Goal: Transaction & Acquisition: Purchase product/service

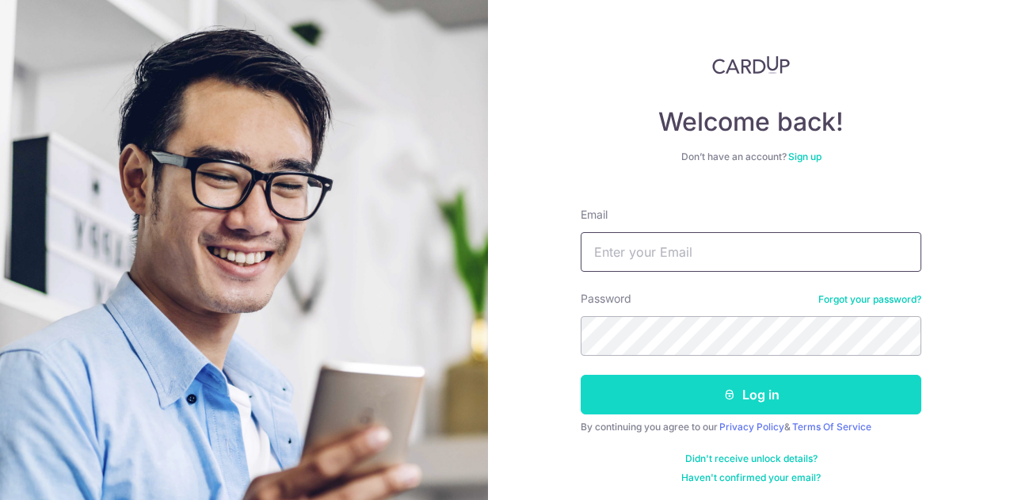
type input "JANICELEE.XW@GMAIL.COM"
click at [714, 395] on button "Log in" at bounding box center [751, 395] width 341 height 40
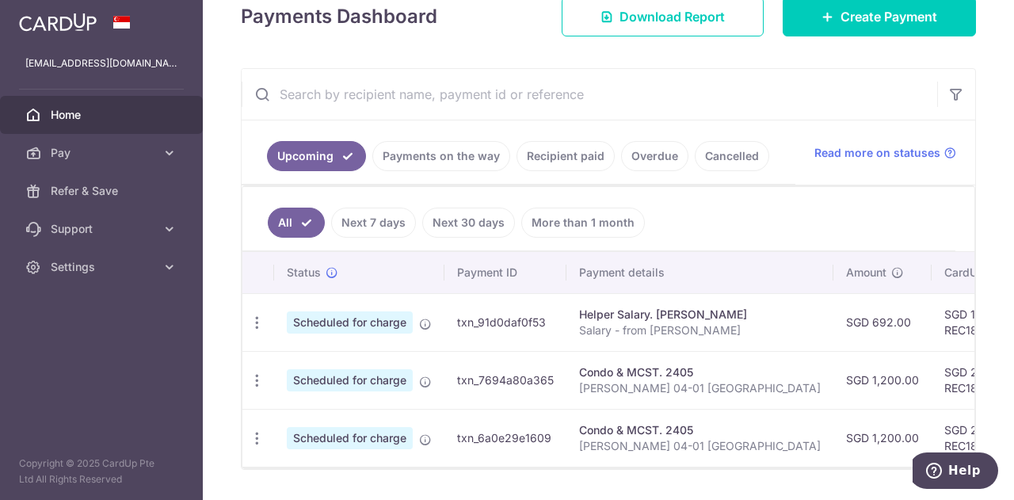
scroll to position [284, 0]
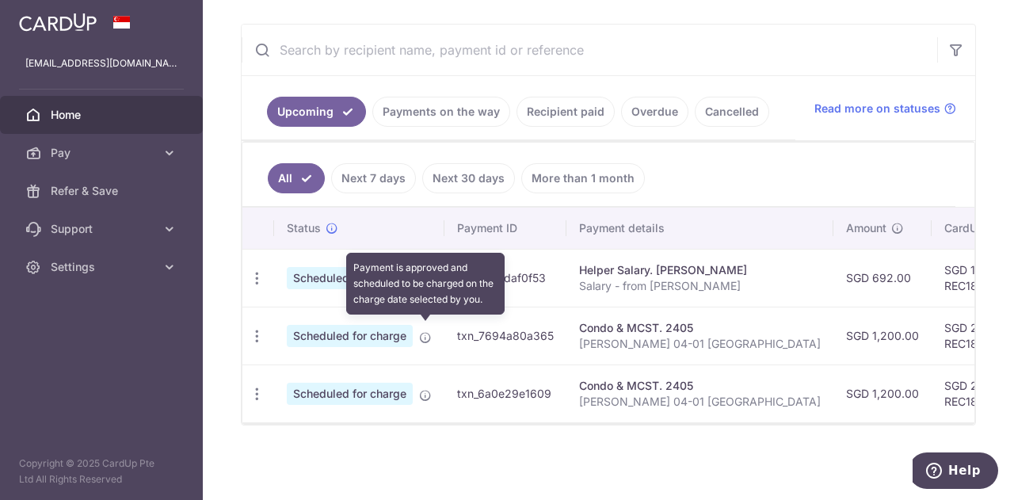
click at [423, 334] on icon at bounding box center [425, 337] width 13 height 13
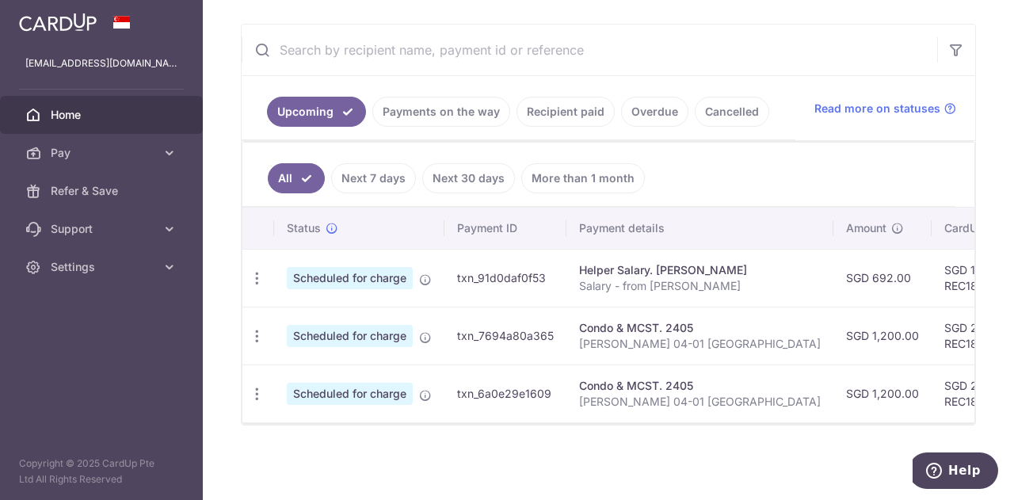
click at [502, 330] on td "txn_7694a80a365" at bounding box center [505, 336] width 122 height 58
click at [654, 336] on p "[PERSON_NAME] 04-01 [GEOGRAPHIC_DATA]" at bounding box center [700, 344] width 242 height 16
click at [265, 329] on div "Update payment Cancel payment" at bounding box center [256, 336] width 29 height 29
click at [840, 328] on td "SGD 1,200.00" at bounding box center [882, 336] width 98 height 58
click at [574, 335] on td "Condo & MCST. 2405 Janice Lee 04-01 Kentish Lodge" at bounding box center [699, 336] width 267 height 58
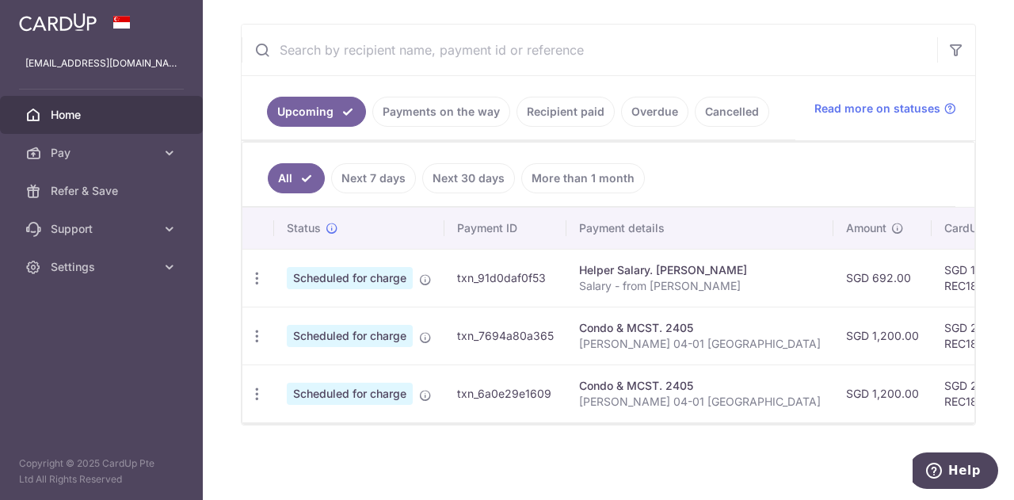
click at [334, 329] on span "Scheduled for charge" at bounding box center [350, 336] width 126 height 22
click at [250, 328] on icon "button" at bounding box center [257, 336] width 17 height 17
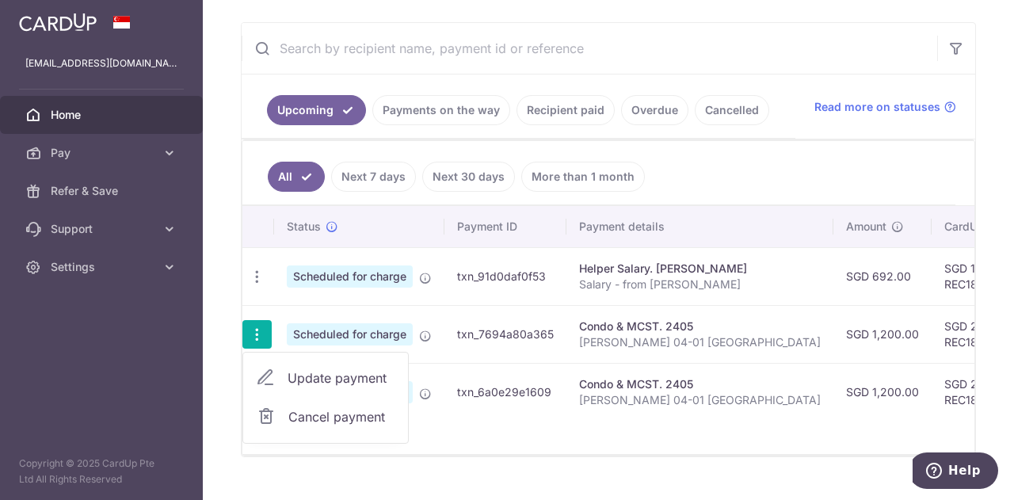
click at [312, 368] on span "Update payment" at bounding box center [342, 377] width 108 height 19
radio input "true"
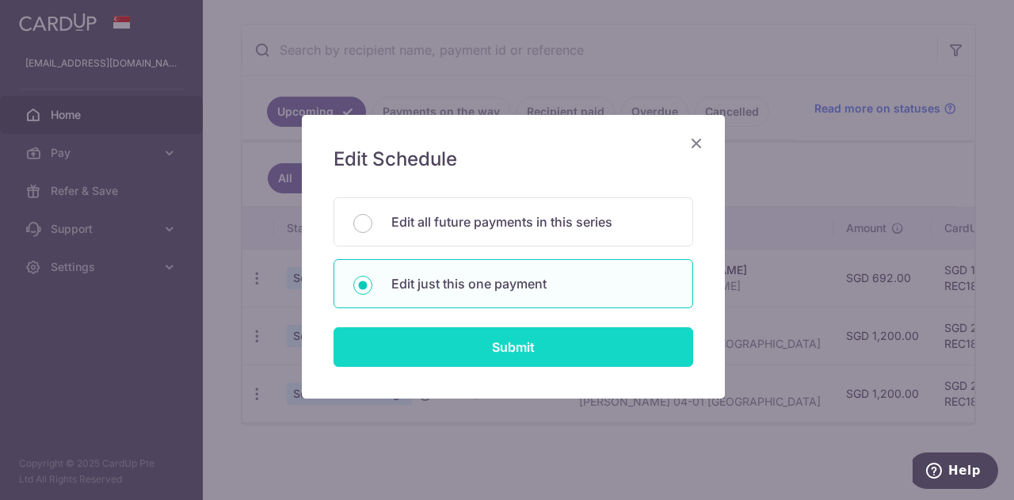
click at [513, 335] on input "Submit" at bounding box center [513, 347] width 360 height 40
radio input "true"
type input "1,200.00"
type input "30/10/2025"
type input "Janice Lee 04-01 Kentish Lodge"
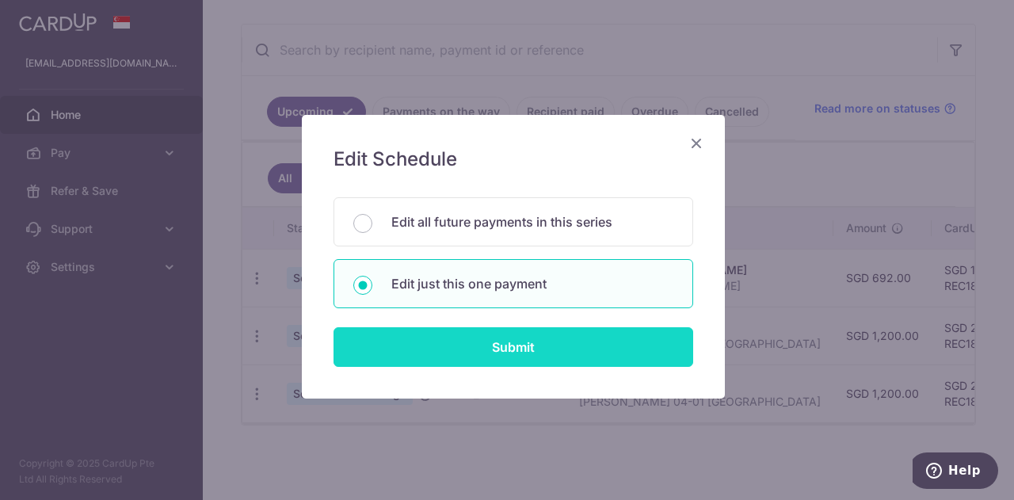
type input "REC185"
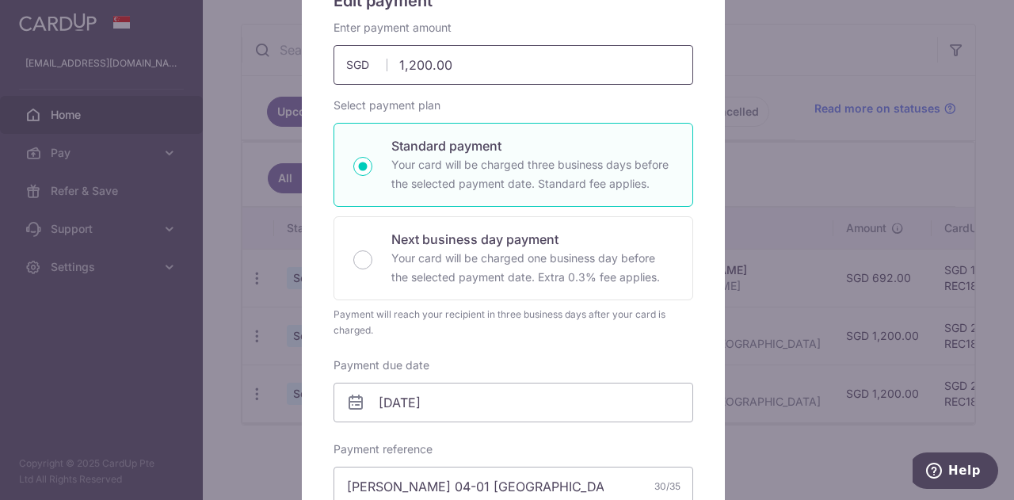
scroll to position [0, 0]
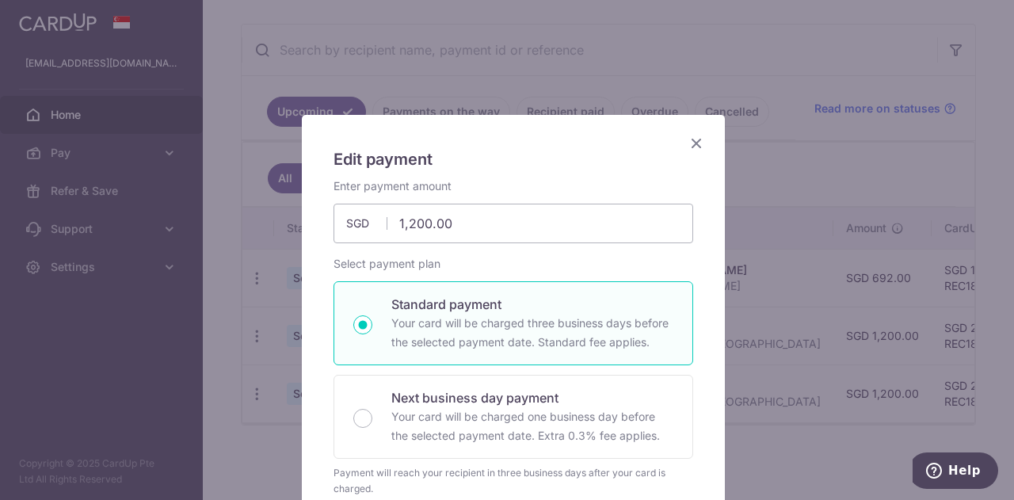
click at [687, 138] on icon "Close" at bounding box center [696, 143] width 19 height 20
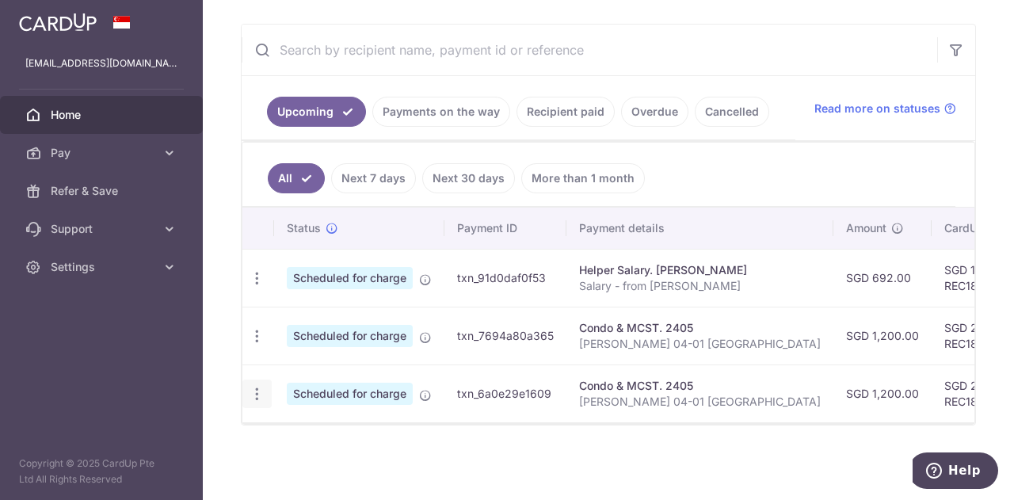
click at [247, 385] on div "Update payment Cancel payment" at bounding box center [256, 393] width 29 height 29
click at [247, 386] on div "Update payment Cancel payment" at bounding box center [256, 393] width 29 height 29
click at [268, 386] on div "Update payment Cancel payment" at bounding box center [256, 393] width 29 height 29
click at [262, 387] on icon "button" at bounding box center [257, 394] width 17 height 17
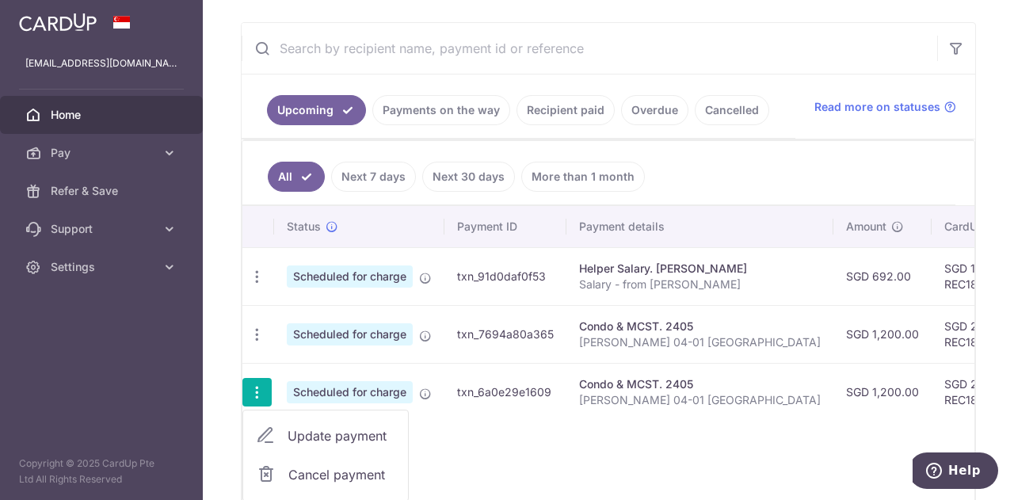
click at [342, 427] on span "Update payment" at bounding box center [342, 435] width 108 height 19
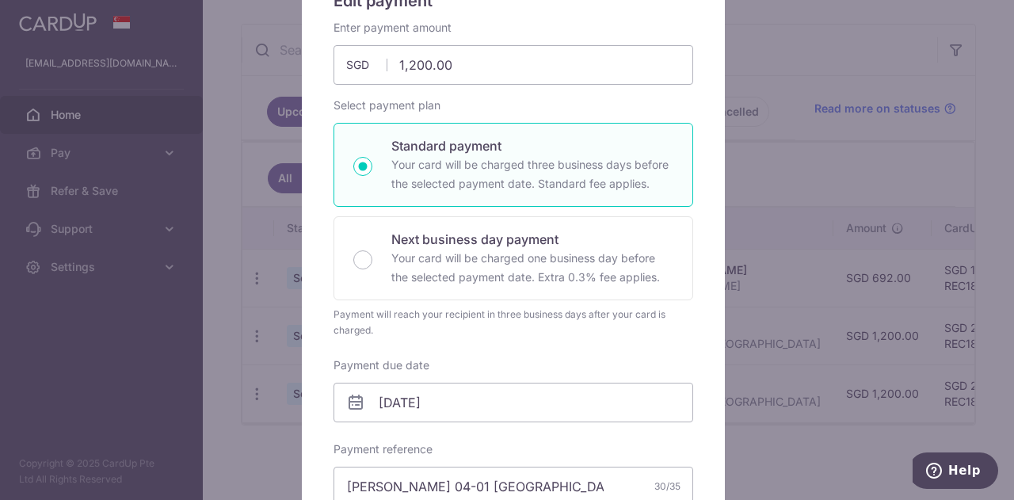
scroll to position [79, 0]
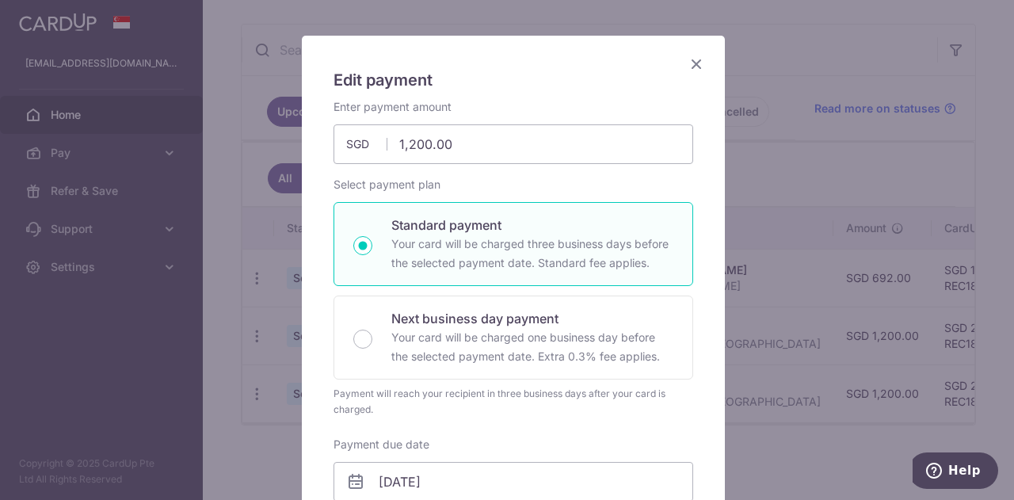
click at [694, 63] on icon "Close" at bounding box center [696, 64] width 19 height 20
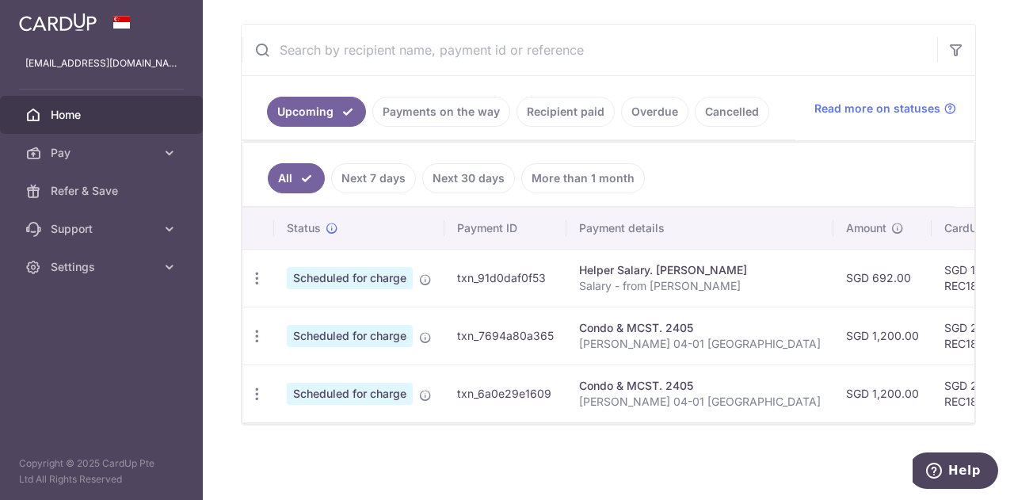
scroll to position [204, 0]
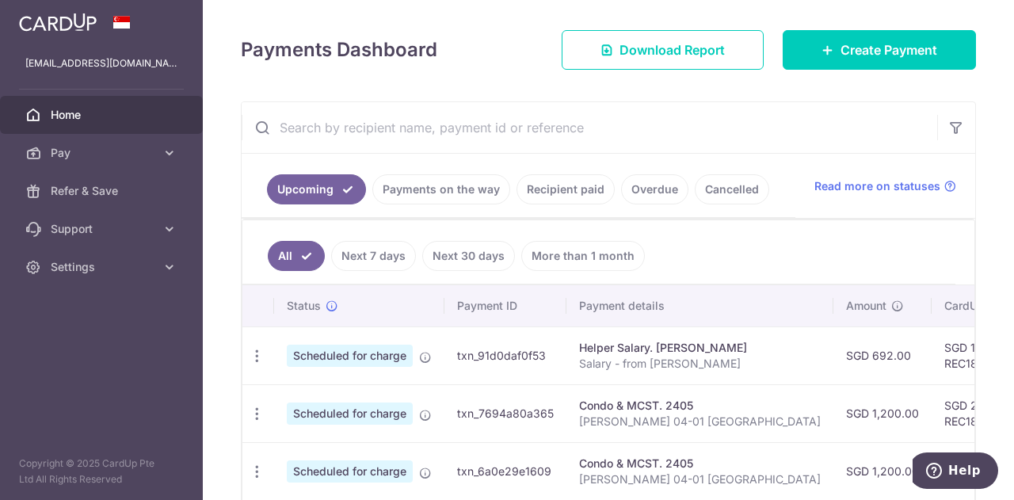
click at [109, 109] on span "Home" at bounding box center [103, 115] width 105 height 16
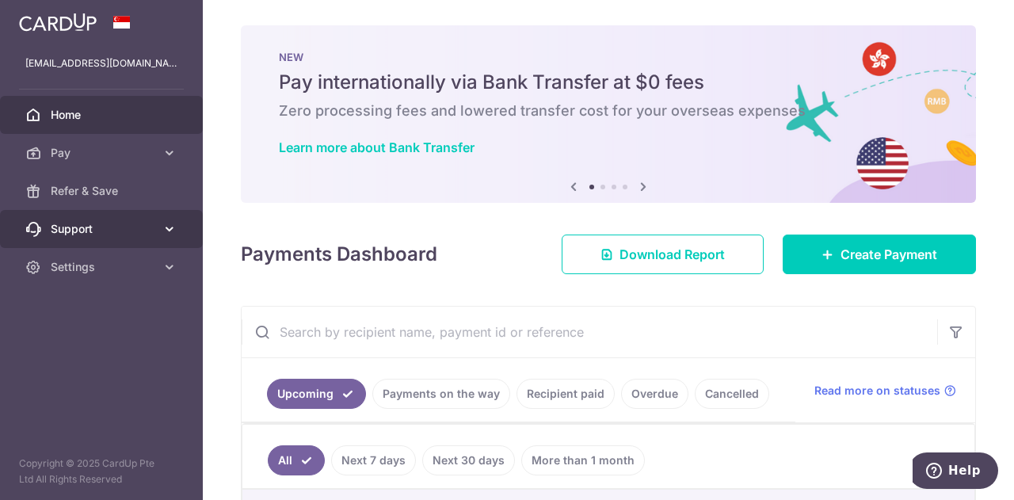
click at [154, 221] on span "Support" at bounding box center [103, 229] width 105 height 16
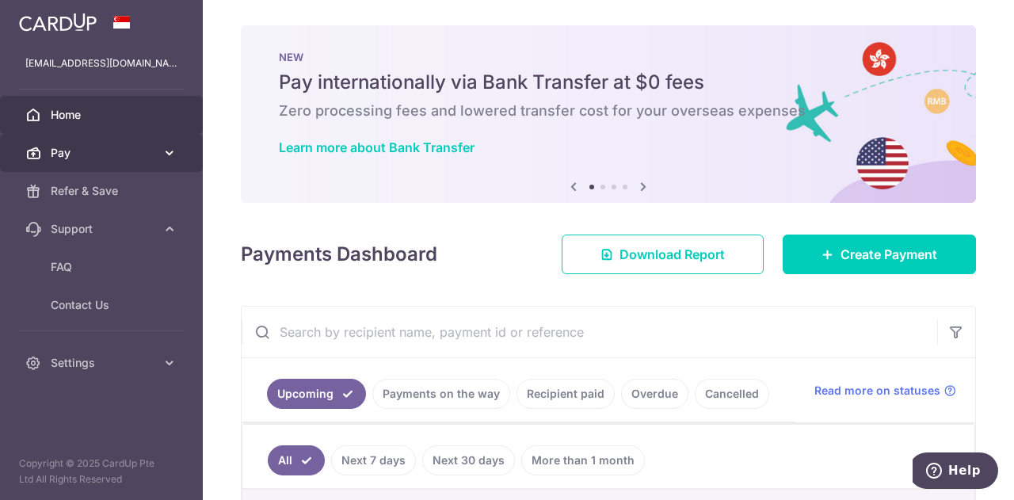
click at [76, 147] on span "Pay" at bounding box center [103, 153] width 105 height 16
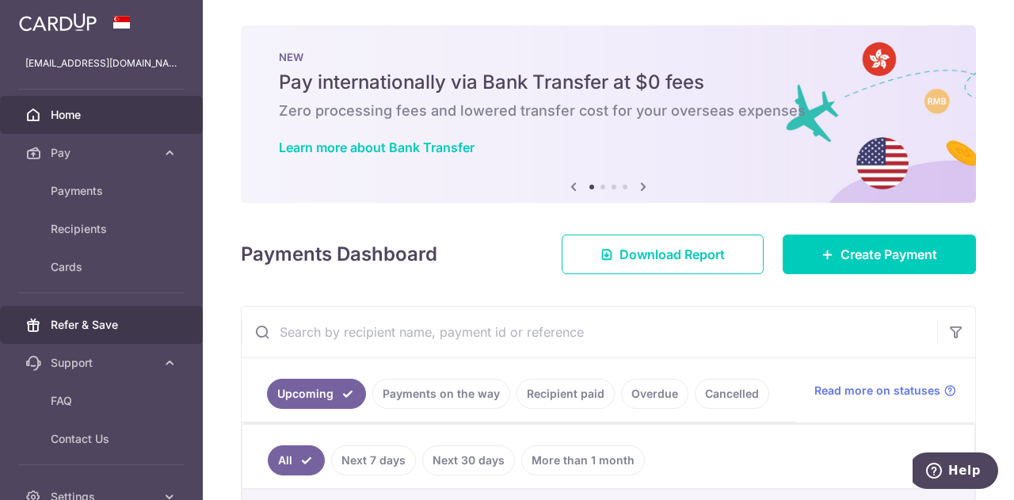
click at [86, 323] on span "Refer & Save" at bounding box center [103, 325] width 105 height 16
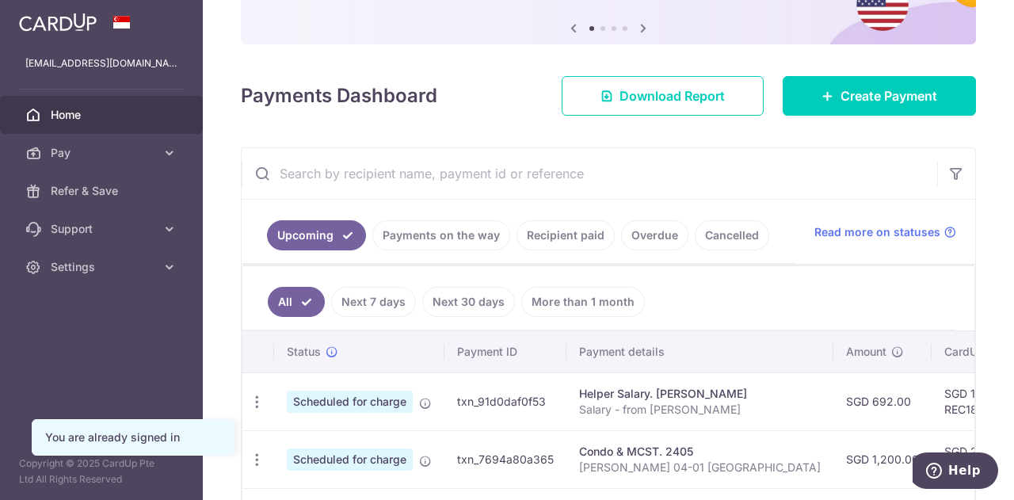
scroll to position [238, 0]
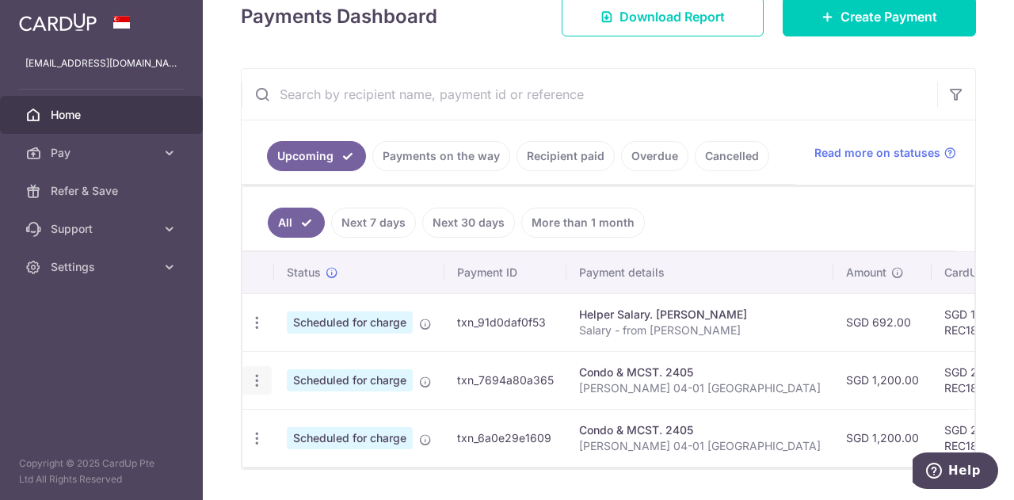
click at [260, 375] on icon "button" at bounding box center [257, 380] width 17 height 17
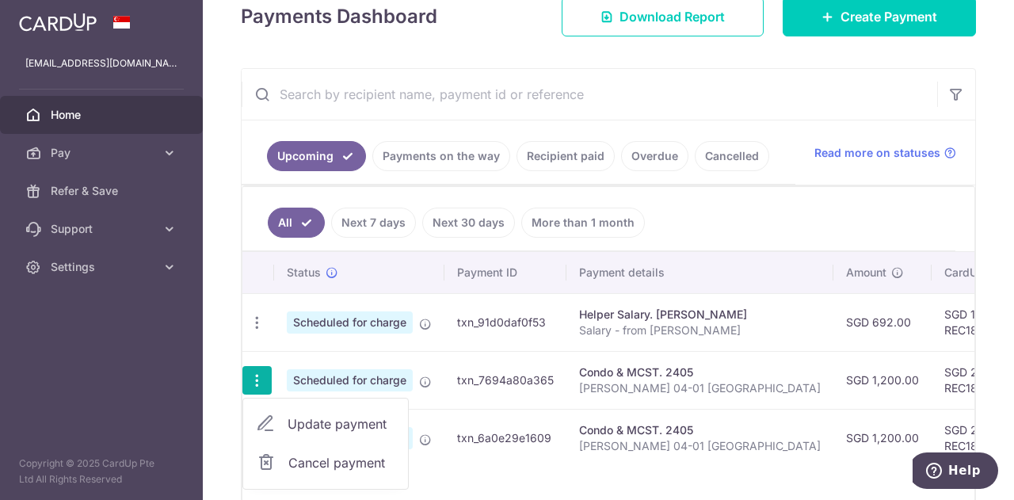
click at [314, 425] on span "Update payment" at bounding box center [342, 423] width 108 height 19
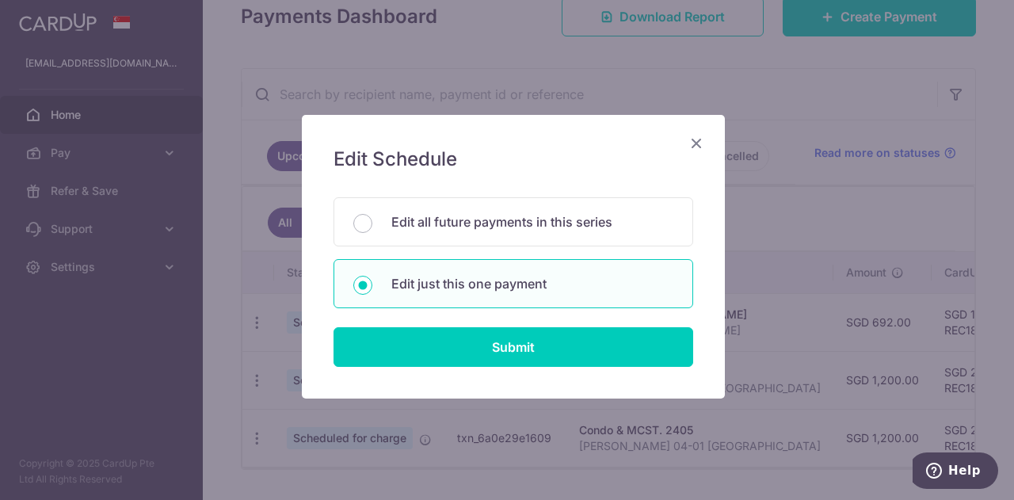
click at [535, 371] on div "Edit Schedule You will be editing all 2 payments to 2405 scheduled from 30/10/2…" at bounding box center [513, 257] width 423 height 284
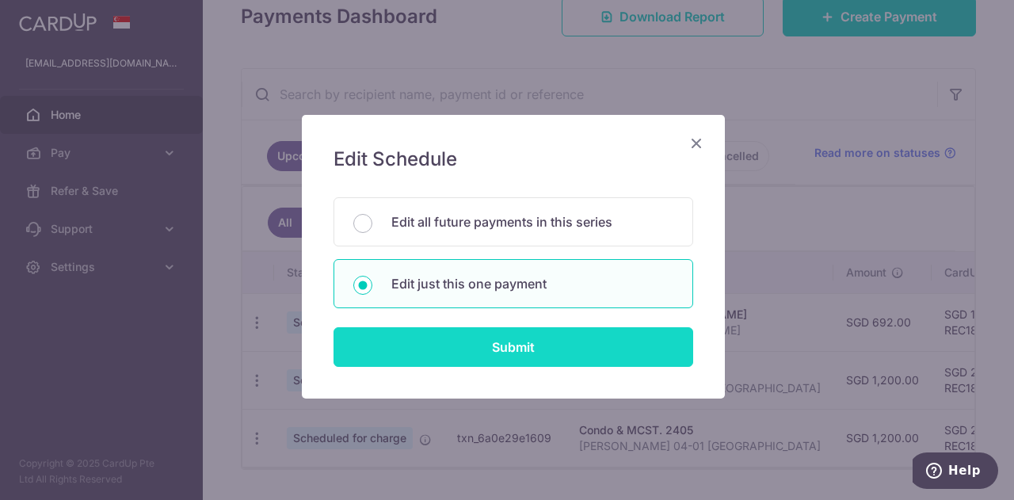
click at [548, 360] on input "Submit" at bounding box center [513, 347] width 360 height 40
radio input "true"
type input "1,200.00"
type input "30/10/2025"
type input "Janice Lee 04-01 Kentish Lodge"
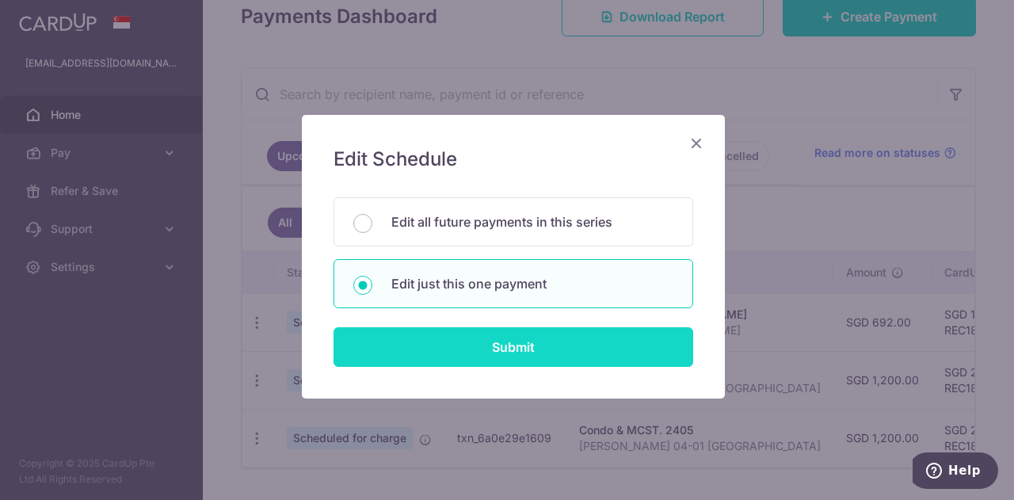
type input "REC185"
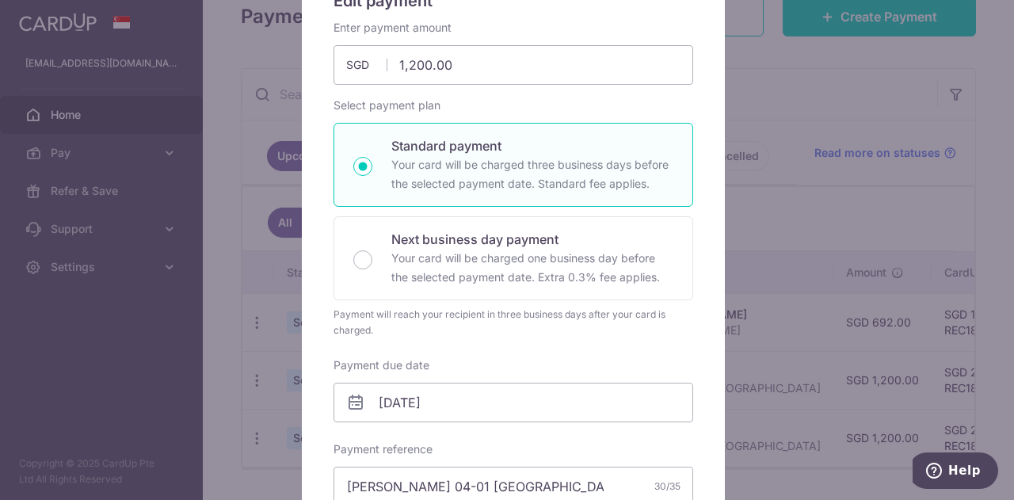
scroll to position [0, 0]
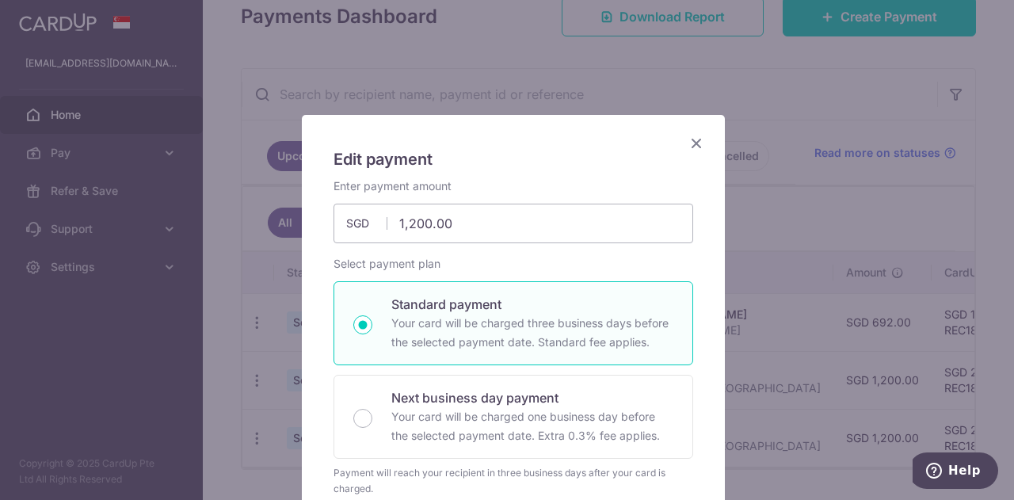
click at [694, 143] on icon "Close" at bounding box center [696, 143] width 19 height 20
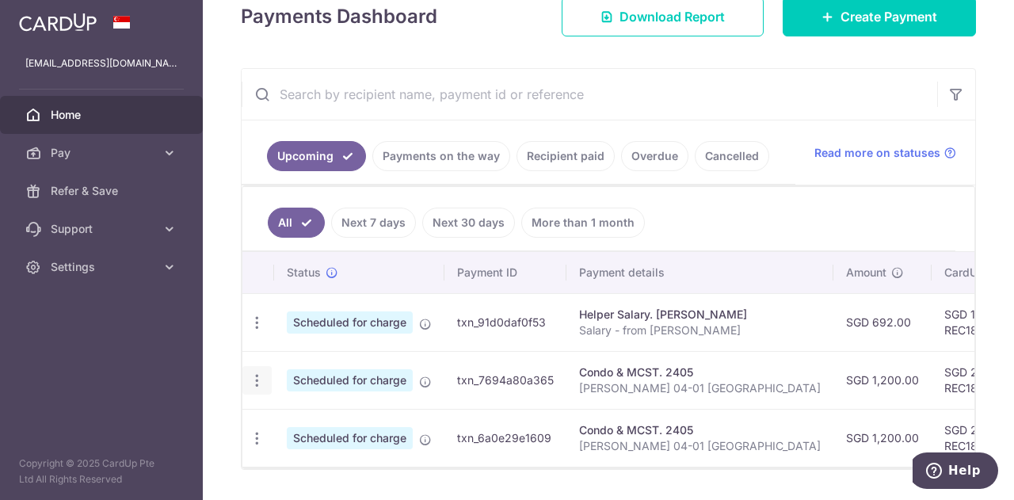
click at [243, 375] on div "Update payment Cancel payment" at bounding box center [256, 380] width 29 height 29
click at [247, 375] on div "Update payment Cancel payment" at bounding box center [256, 380] width 29 height 29
click at [258, 374] on icon "button" at bounding box center [257, 380] width 17 height 17
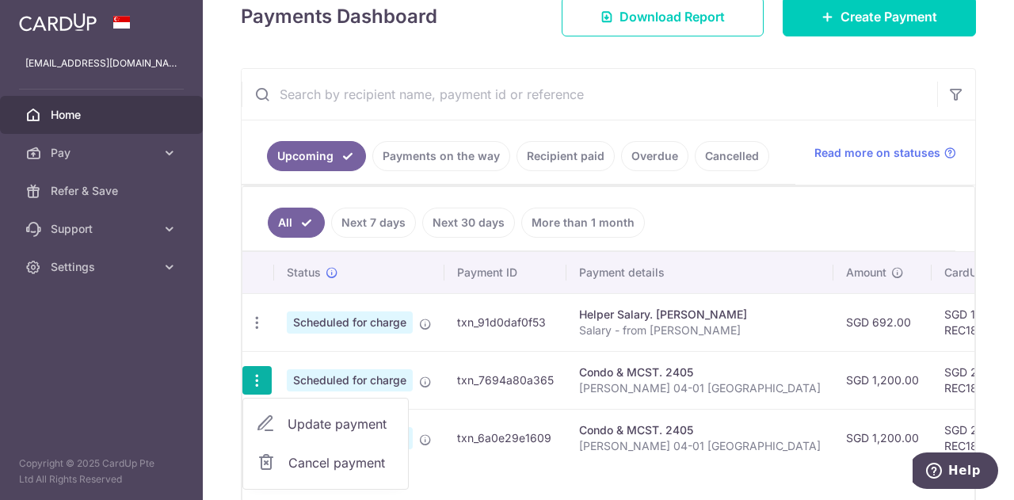
click at [322, 454] on span "Cancel payment" at bounding box center [341, 462] width 106 height 19
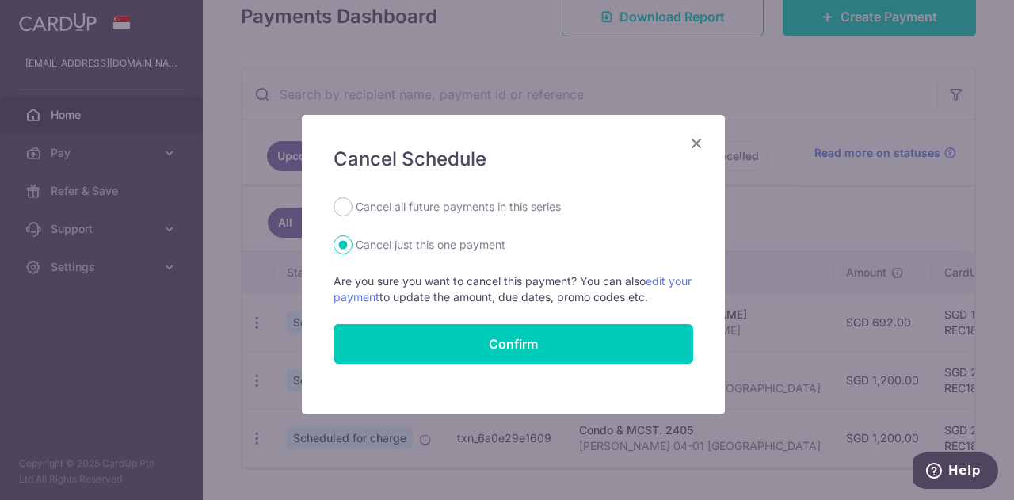
click at [471, 207] on label "Cancel all future payments in this series" at bounding box center [458, 206] width 205 height 19
click at [352, 207] on input "Cancel all future payments in this series" at bounding box center [342, 206] width 19 height 19
radio input "true"
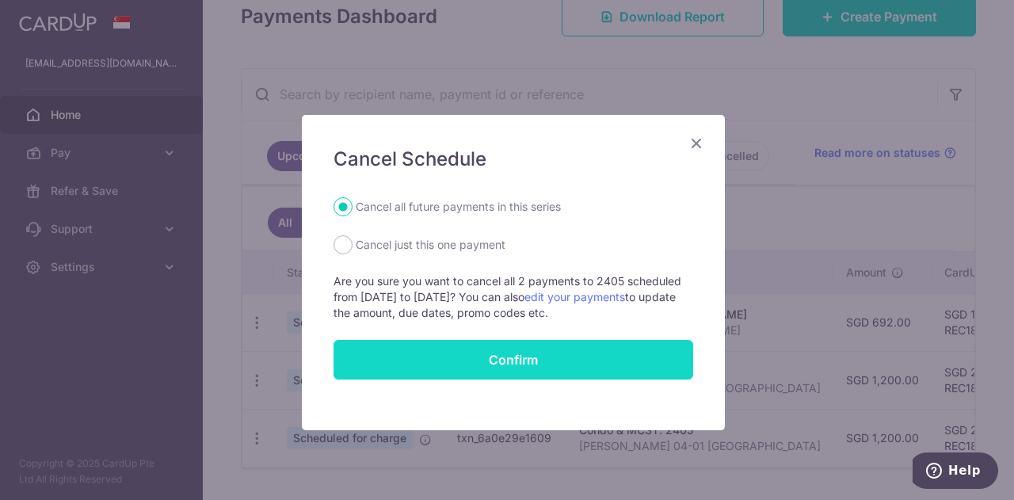
click at [492, 360] on button "Confirm" at bounding box center [513, 360] width 360 height 40
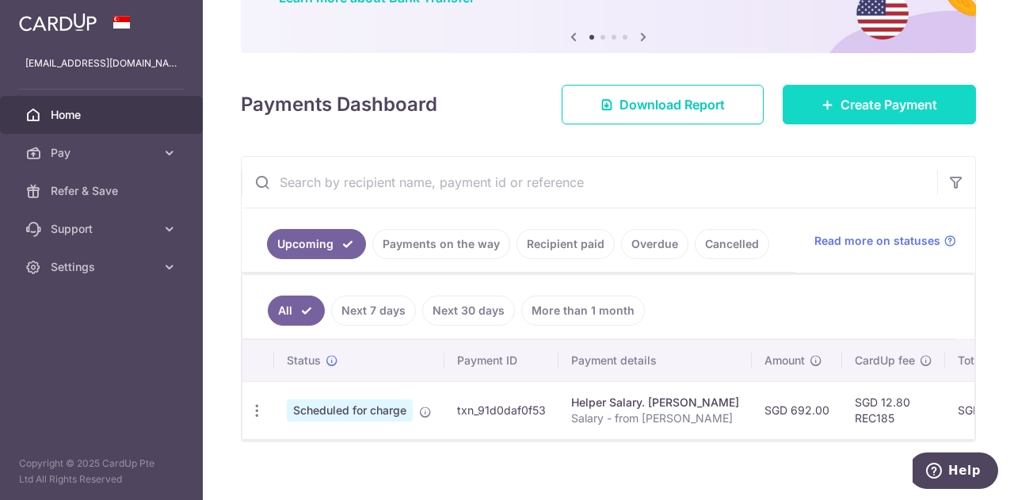
click at [871, 116] on link "Create Payment" at bounding box center [879, 105] width 193 height 40
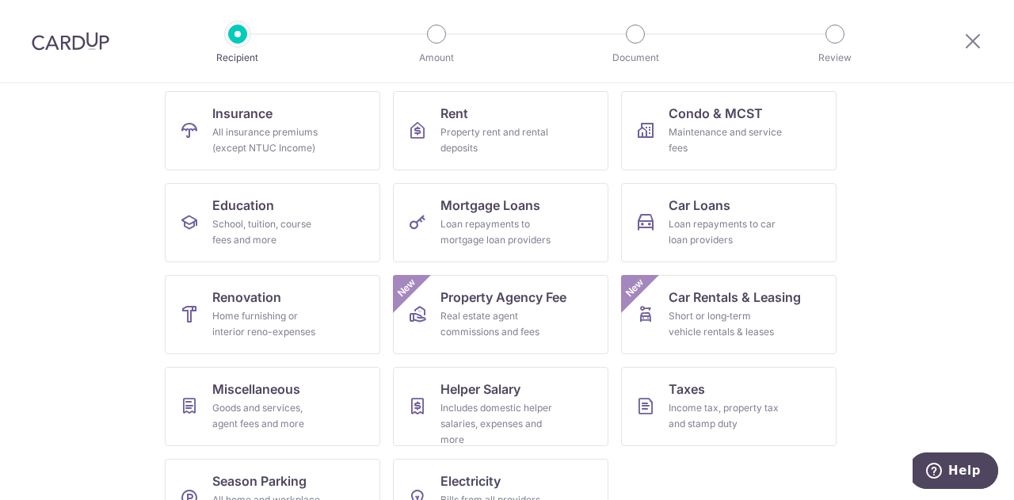
scroll to position [208, 0]
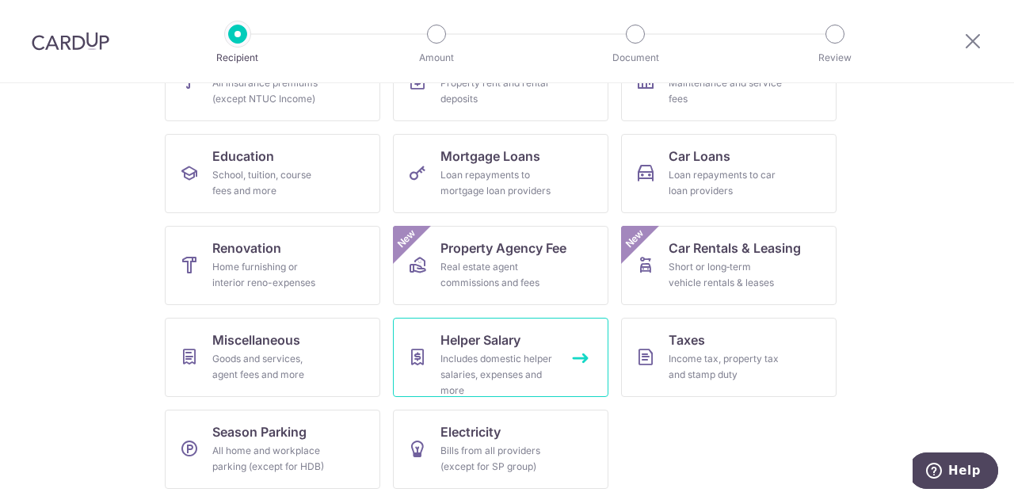
click at [462, 373] on div "Includes domestic helper salaries, expenses and more" at bounding box center [497, 375] width 114 height 48
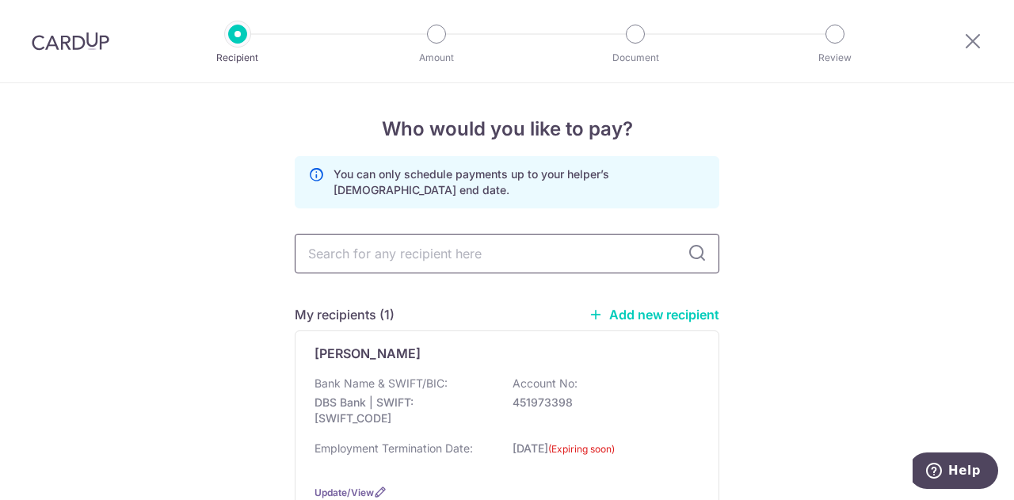
click at [411, 257] on input "text" at bounding box center [507, 254] width 425 height 40
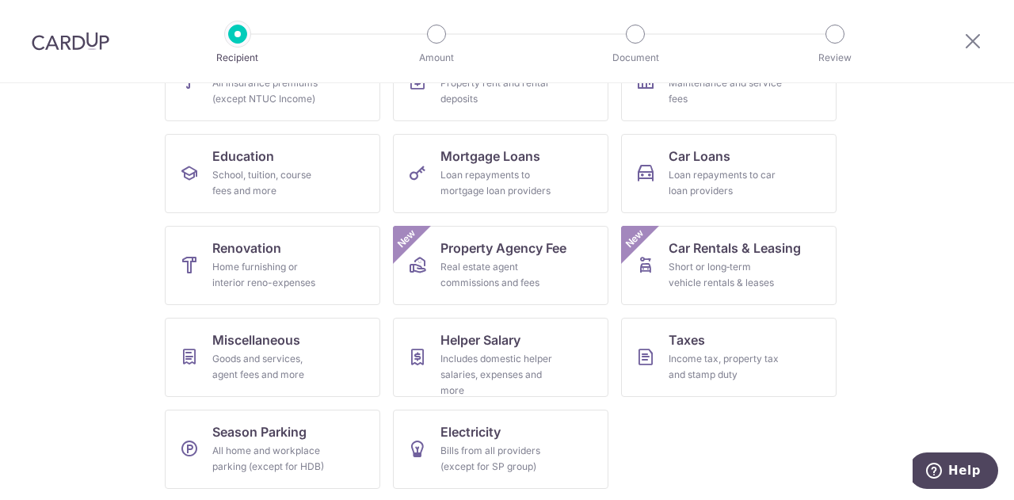
scroll to position [128, 0]
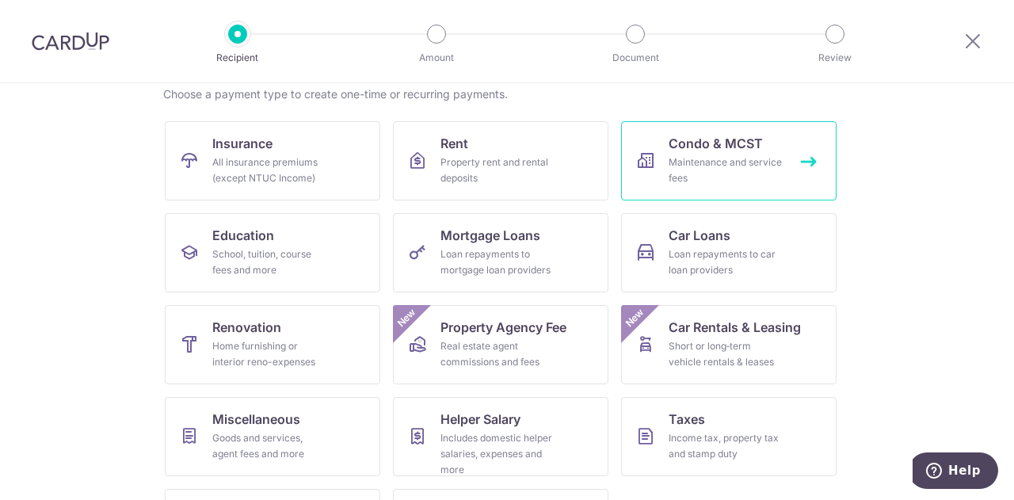
click at [751, 161] on div "Maintenance and service fees" at bounding box center [725, 170] width 114 height 32
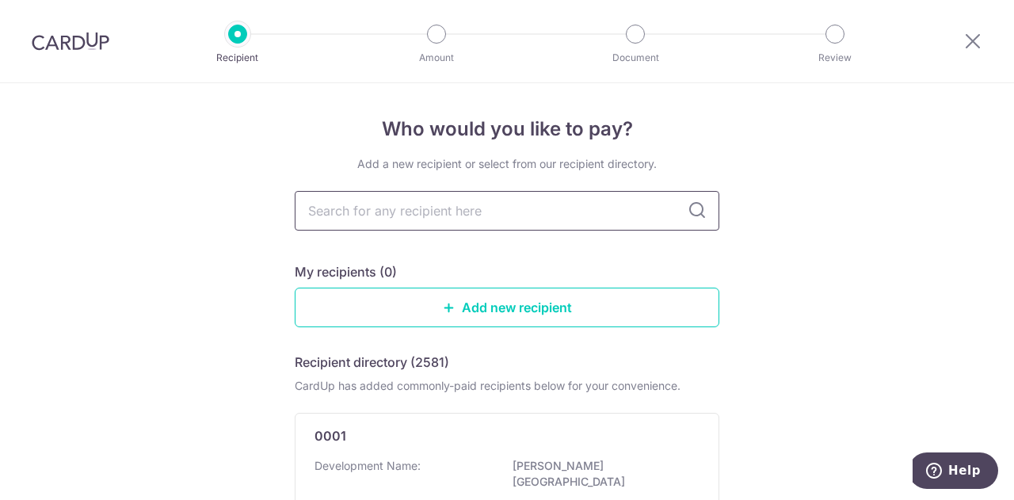
click at [526, 204] on input "text" at bounding box center [507, 211] width 425 height 40
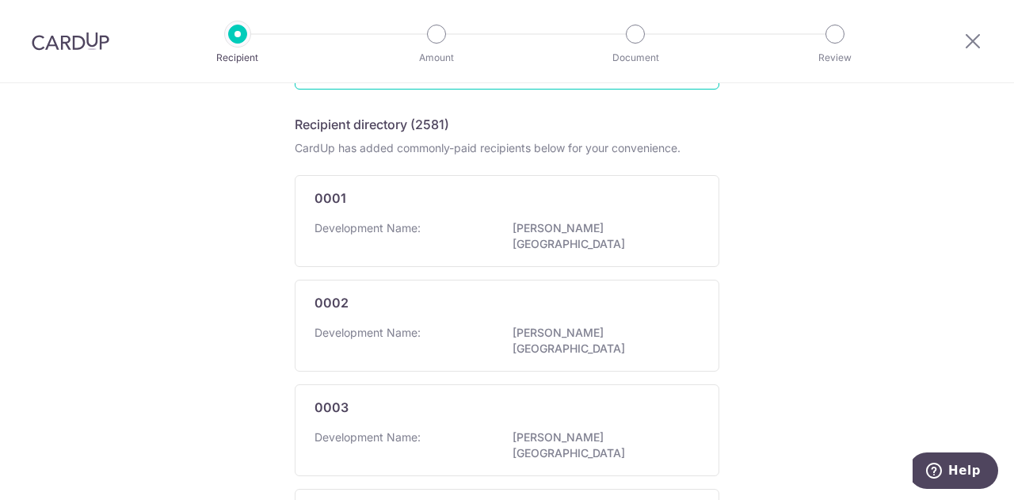
scroll to position [79, 0]
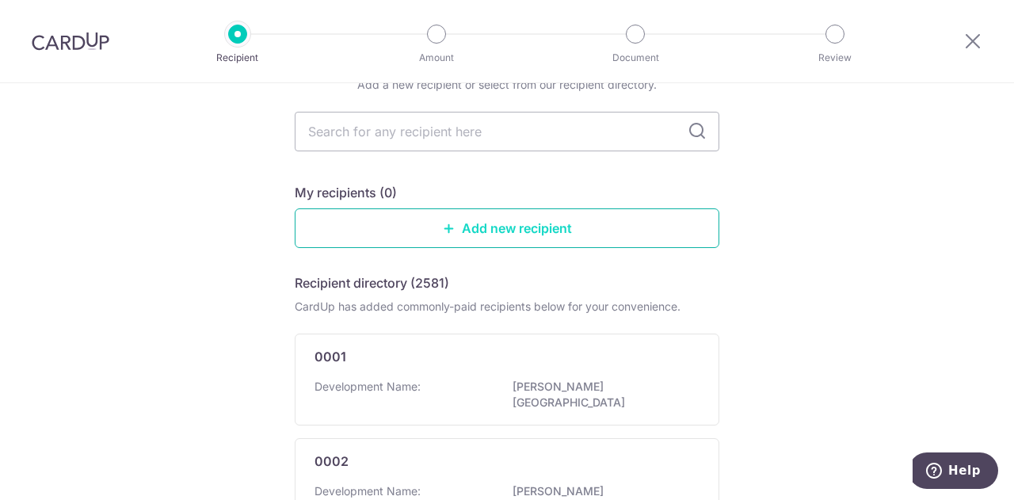
click at [405, 214] on link "Add new recipient" at bounding box center [507, 228] width 425 height 40
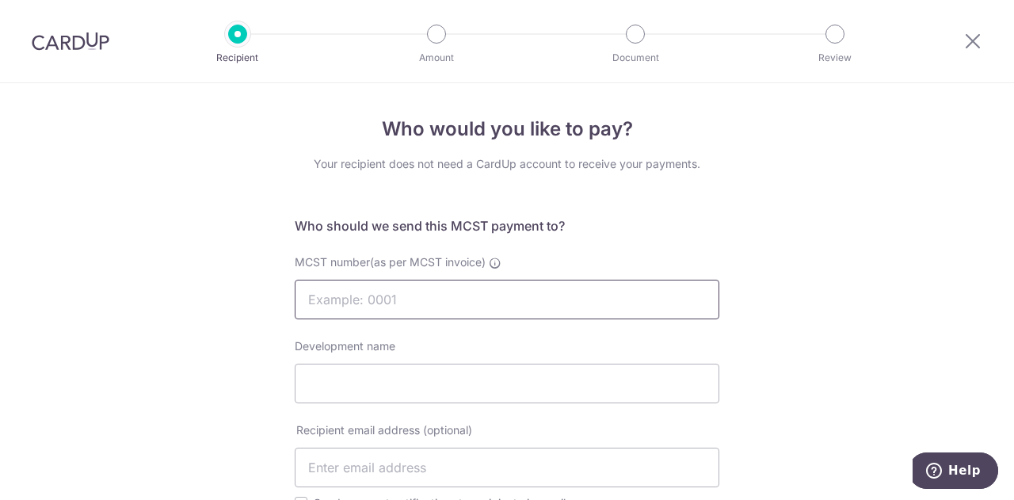
click at [421, 318] on input "MCST number(as per MCST invoice)" at bounding box center [507, 300] width 425 height 40
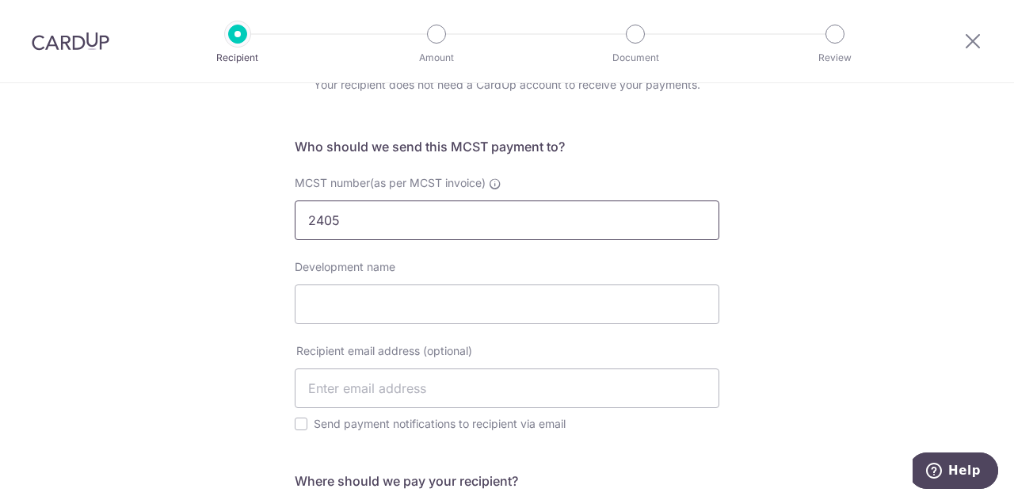
scroll to position [158, 0]
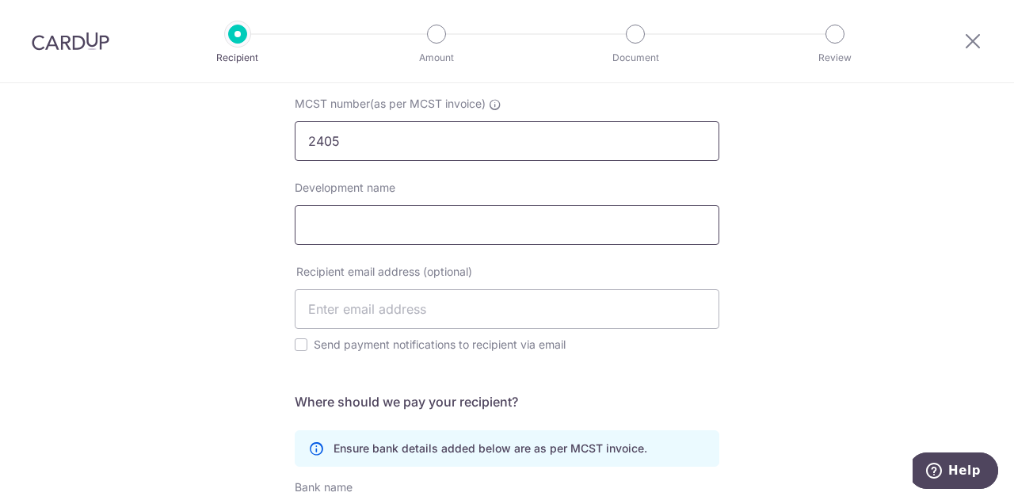
type input "2405"
click at [465, 214] on input "Development name" at bounding box center [507, 225] width 425 height 40
type input "[GEOGRAPHIC_DATA]"
click at [501, 306] on input "text" at bounding box center [507, 309] width 425 height 40
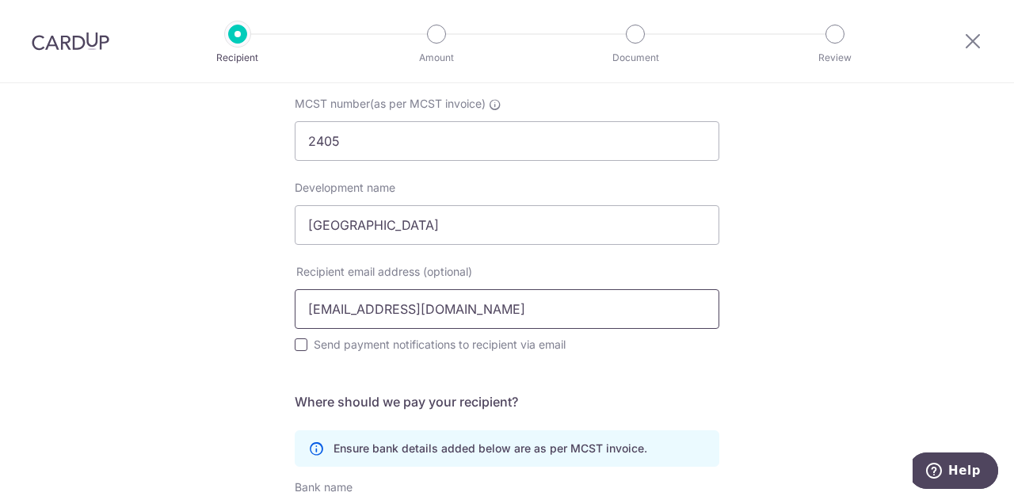
type input "[EMAIL_ADDRESS][DOMAIN_NAME]"
click at [295, 345] on input "Send payment notifications to recipient via email" at bounding box center [301, 344] width 13 height 13
checkbox input "true"
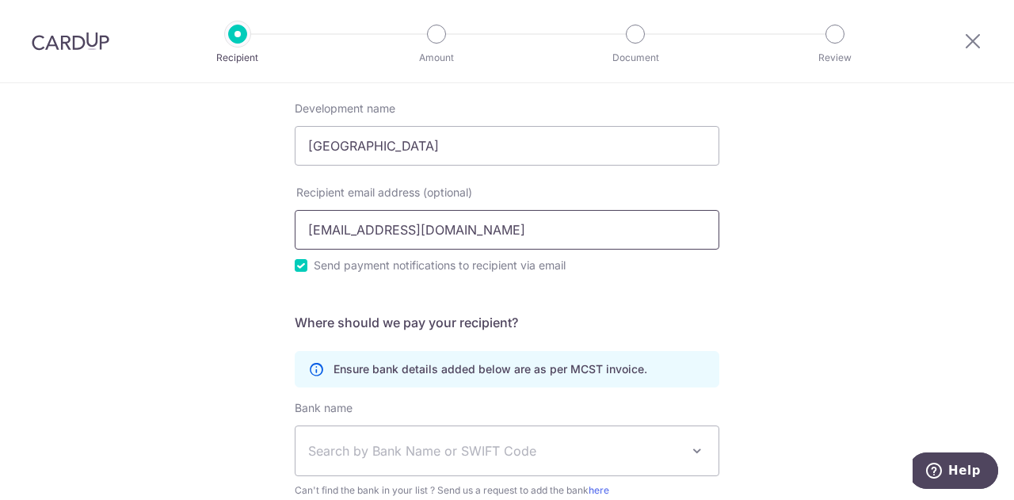
scroll to position [317, 0]
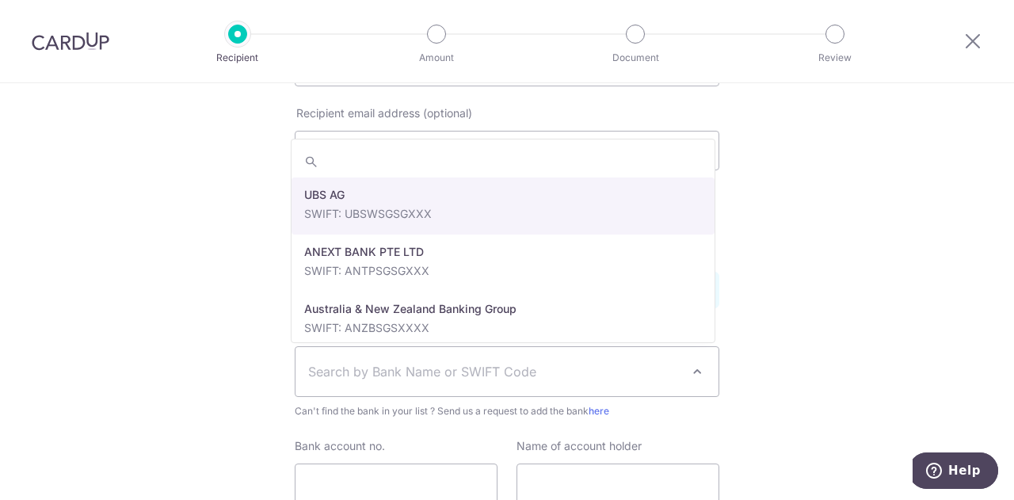
click at [425, 359] on span "Search by Bank Name or SWIFT Code" at bounding box center [506, 371] width 423 height 49
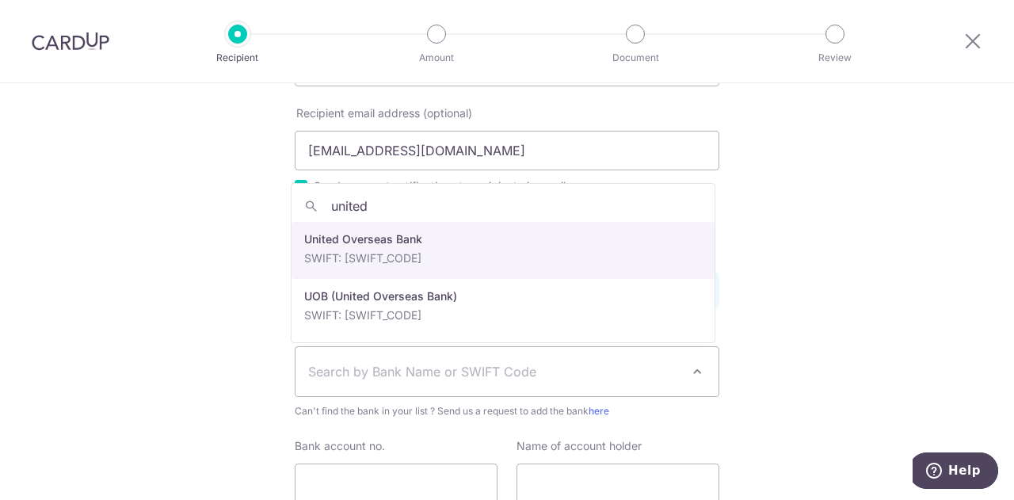
type input "united"
select select "23668"
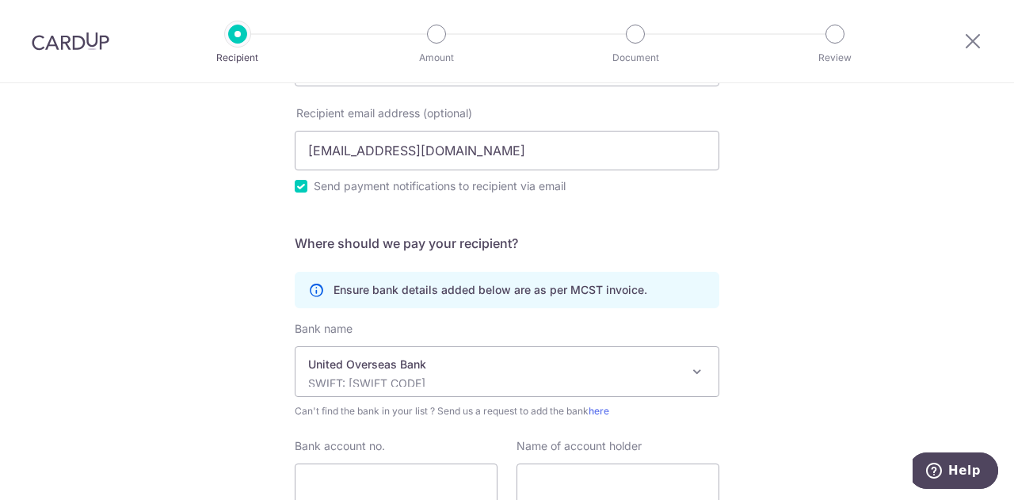
scroll to position [396, 0]
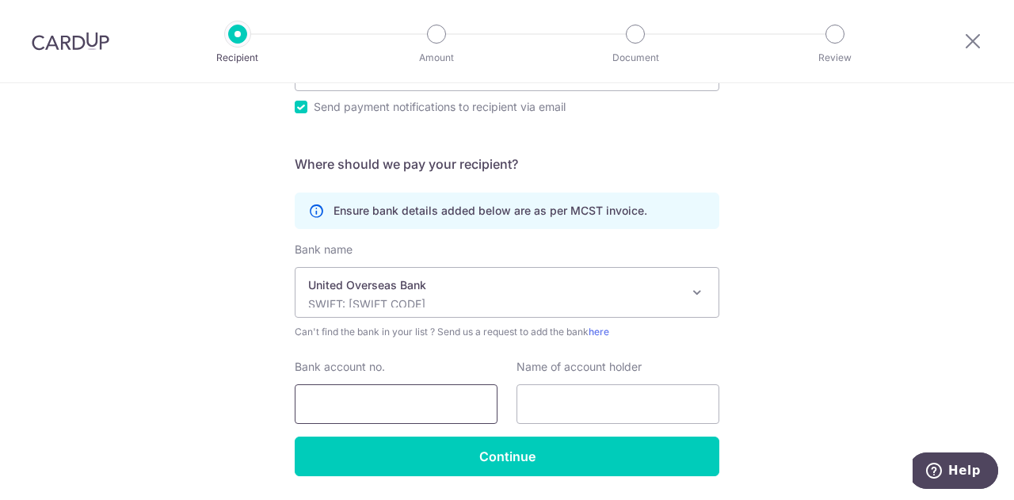
click at [391, 419] on input "Bank account no." at bounding box center [396, 404] width 203 height 40
click at [348, 403] on input "9703461448" at bounding box center [396, 404] width 203 height 40
type input "9703461448"
click at [581, 402] on input "text" at bounding box center [617, 404] width 203 height 40
type input "Kentish Lodge Management"
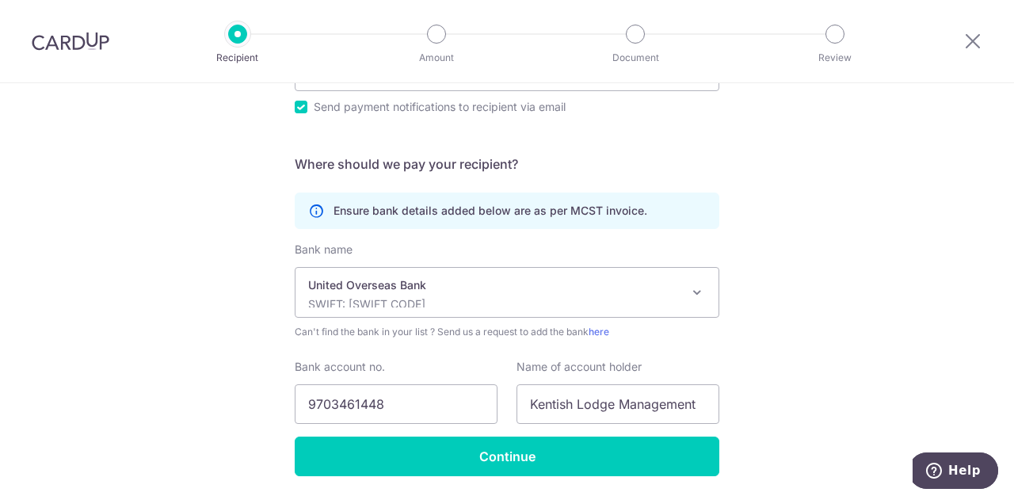
click at [999, 296] on div "Who would you like to pay? Your recipient does not need a CardUp account to rec…" at bounding box center [507, 118] width 1014 height 863
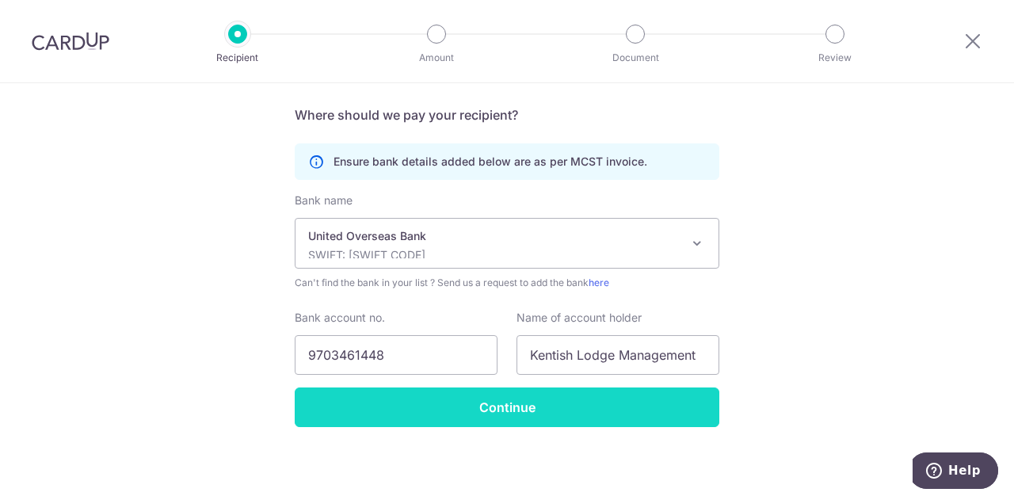
click at [624, 400] on input "Continue" at bounding box center [507, 407] width 425 height 40
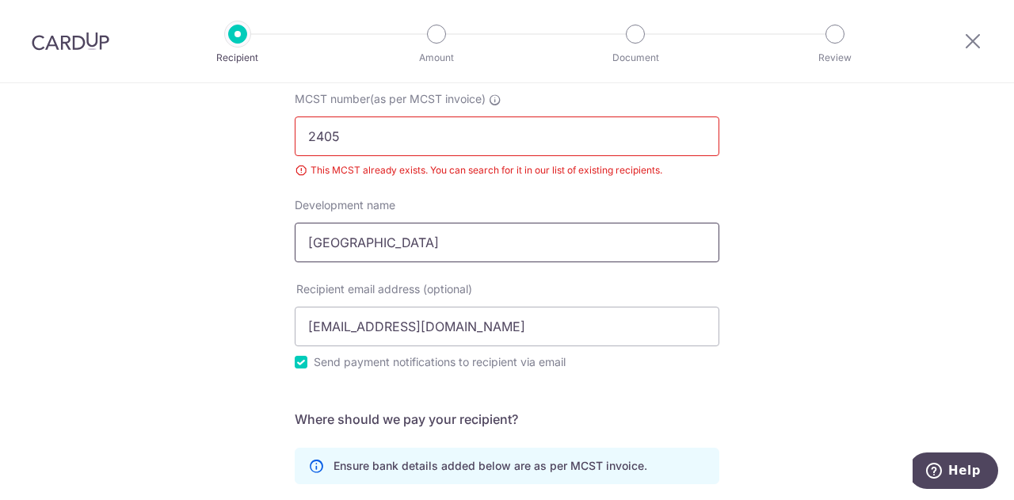
scroll to position [84, 0]
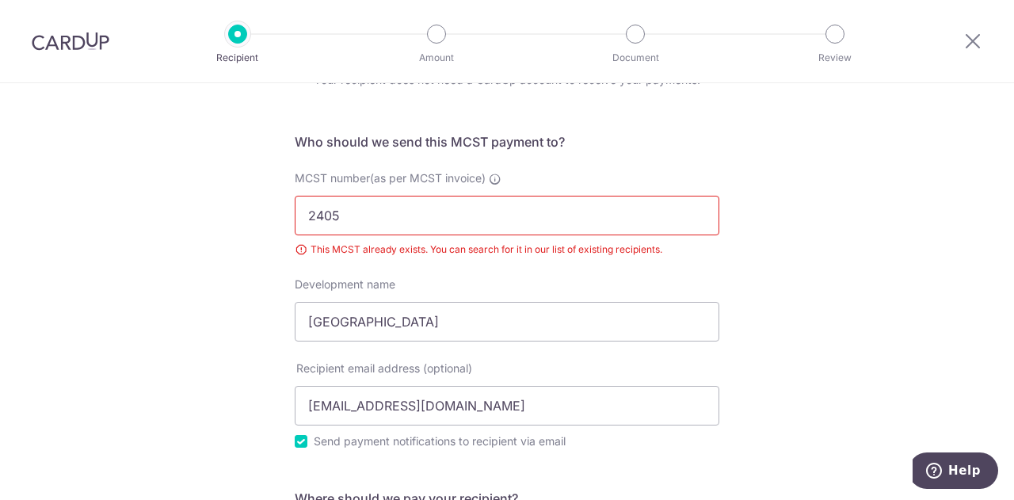
click at [494, 211] on input "2405" at bounding box center [507, 216] width 425 height 40
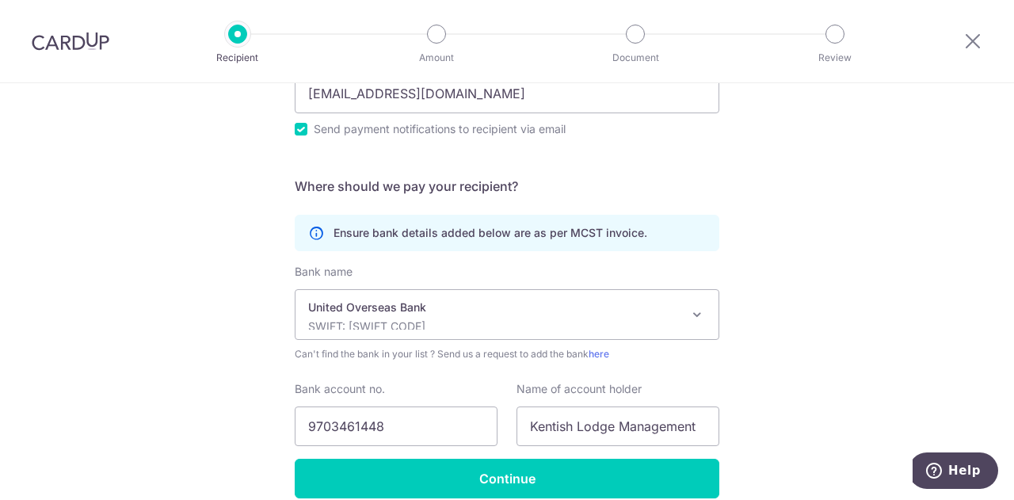
scroll to position [79, 0]
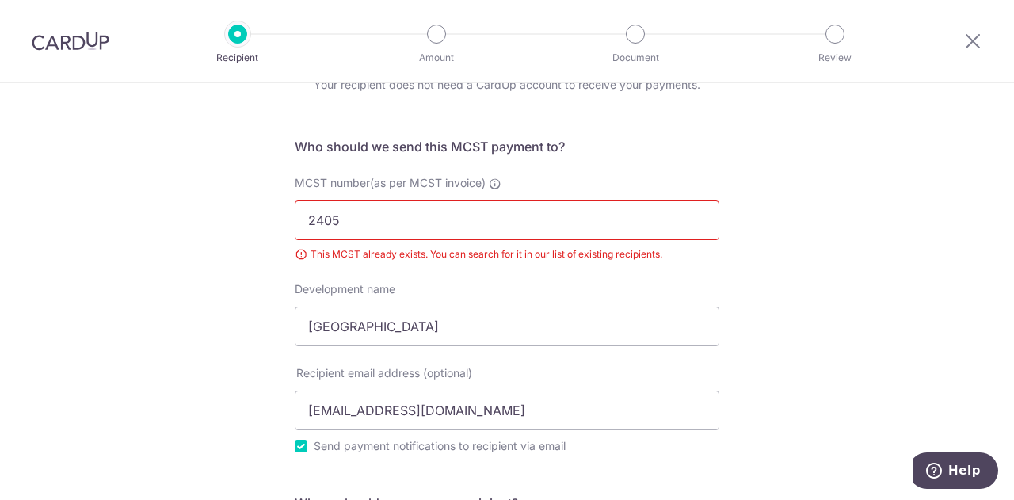
drag, startPoint x: 381, startPoint y: 219, endPoint x: 278, endPoint y: 219, distance: 103.0
click at [278, 219] on div "Who would you like to pay? Your recipient does not need a CardUp account to rec…" at bounding box center [507, 446] width 1014 height 885
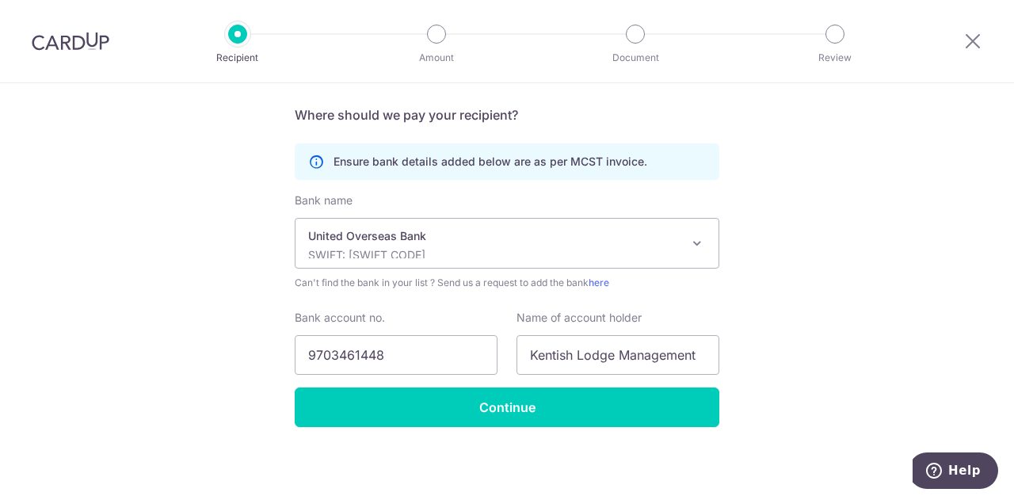
scroll to position [0, 0]
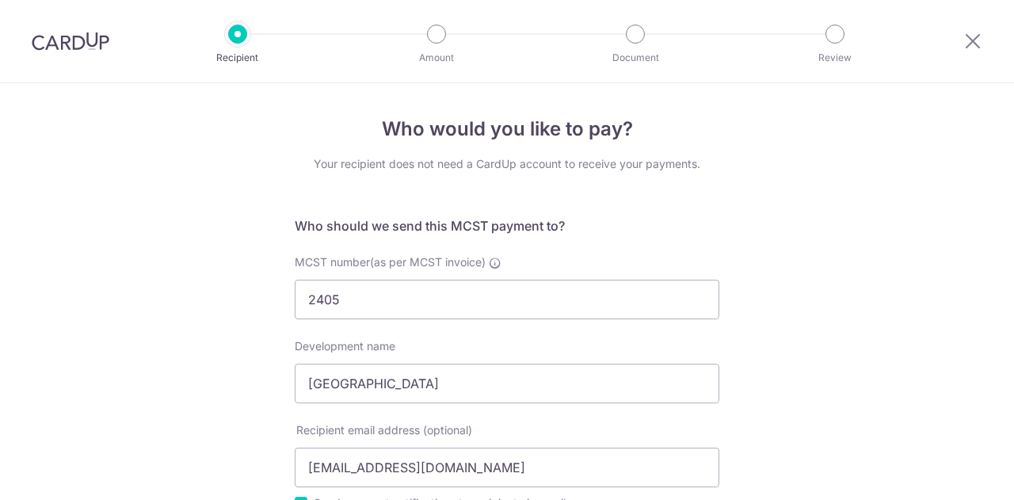
select select "23668"
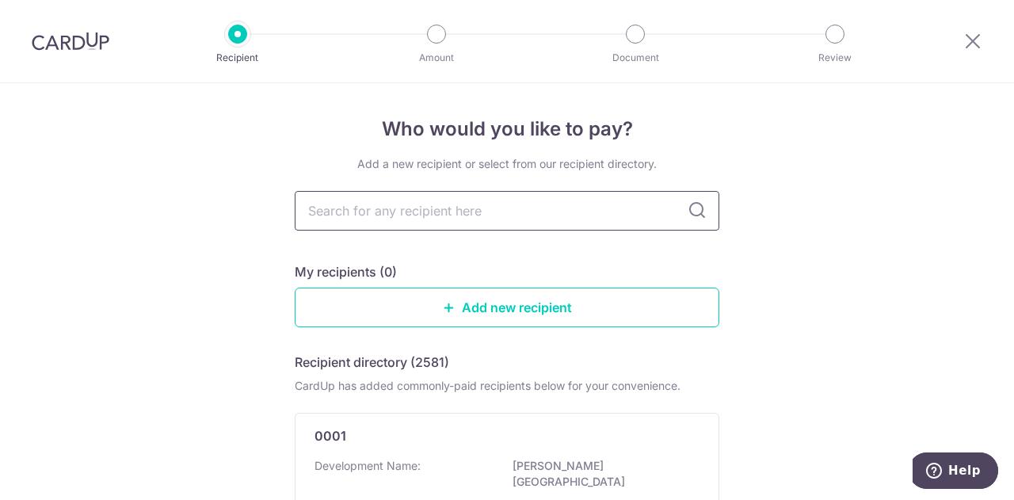
click at [432, 216] on input "text" at bounding box center [507, 211] width 425 height 40
type input "2405"
click at [690, 209] on icon at bounding box center [696, 210] width 19 height 19
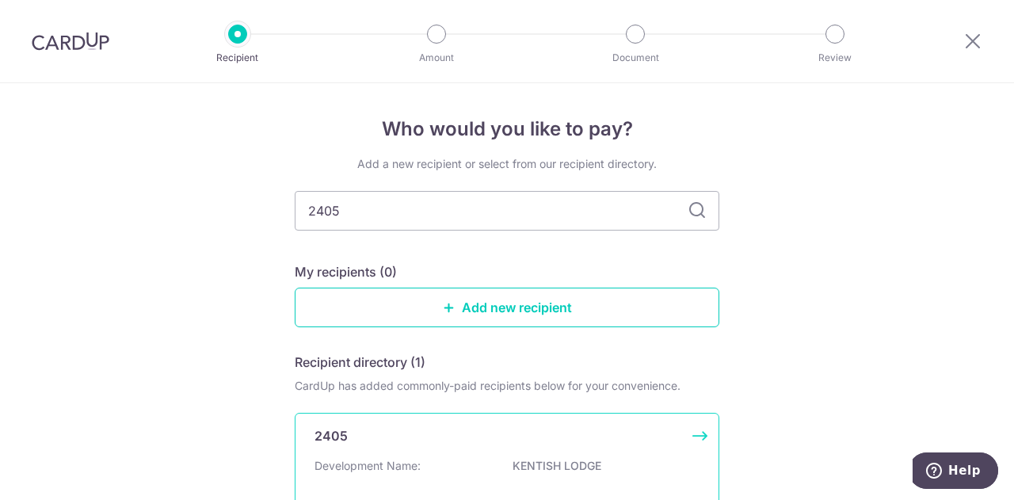
scroll to position [158, 0]
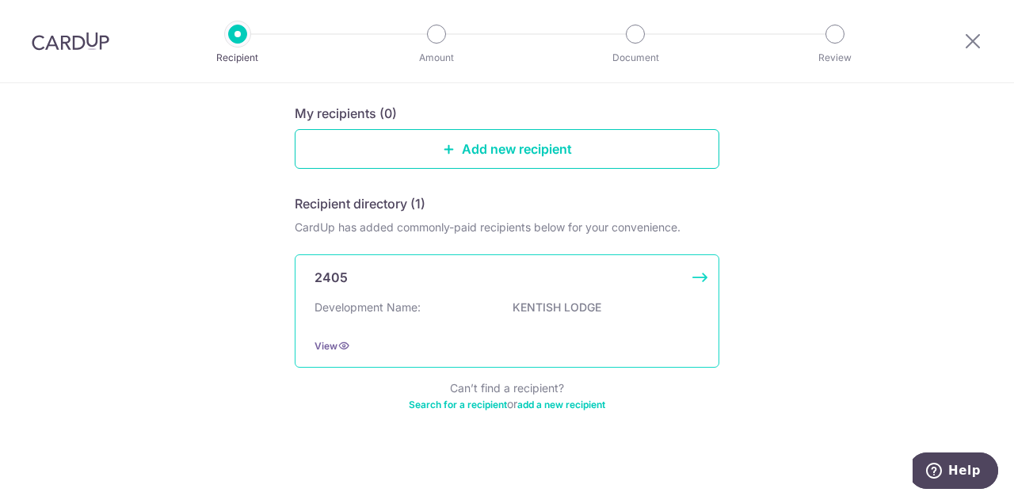
click at [531, 310] on p "KENTISH LODGE" at bounding box center [600, 307] width 177 height 16
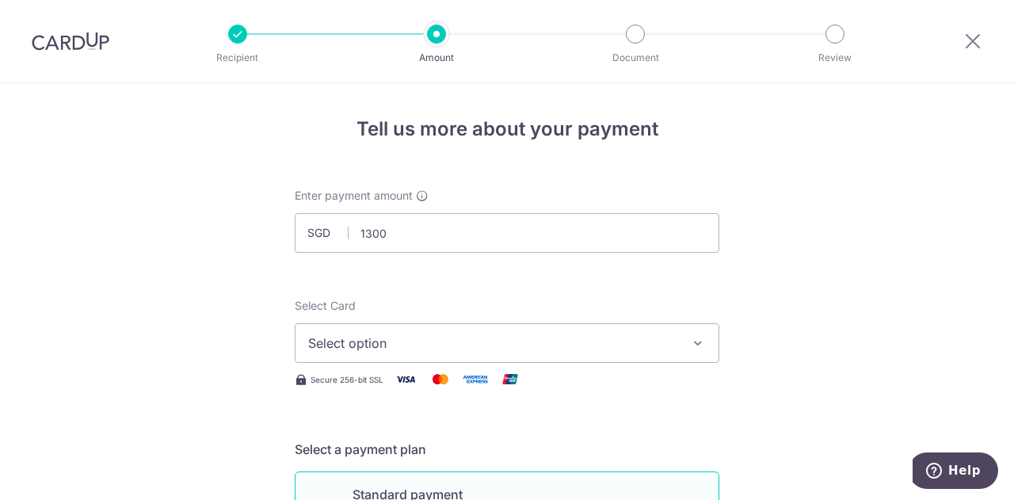
type input "1,300.00"
drag, startPoint x: 752, startPoint y: 270, endPoint x: 735, endPoint y: 282, distance: 20.4
click at [621, 345] on span "Select option" at bounding box center [492, 342] width 369 height 19
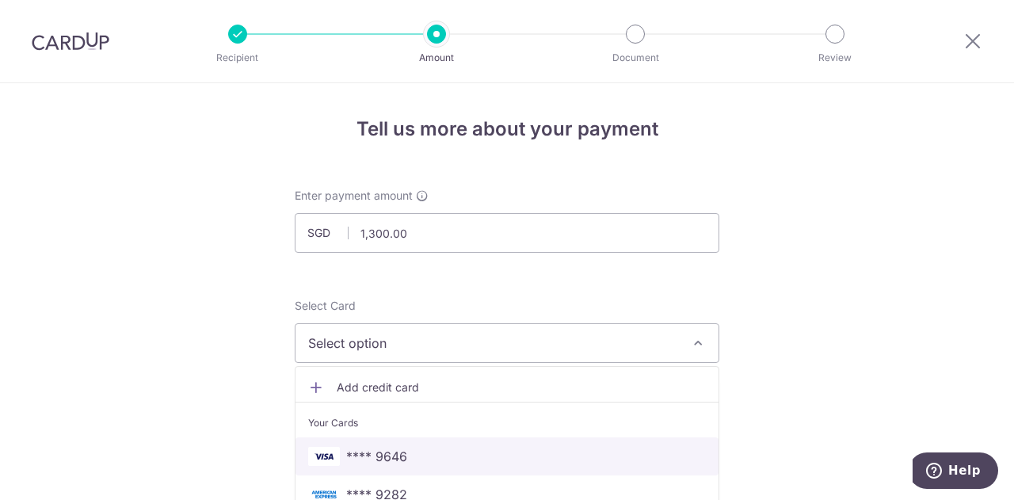
click at [585, 443] on link "**** 9646" at bounding box center [506, 456] width 423 height 38
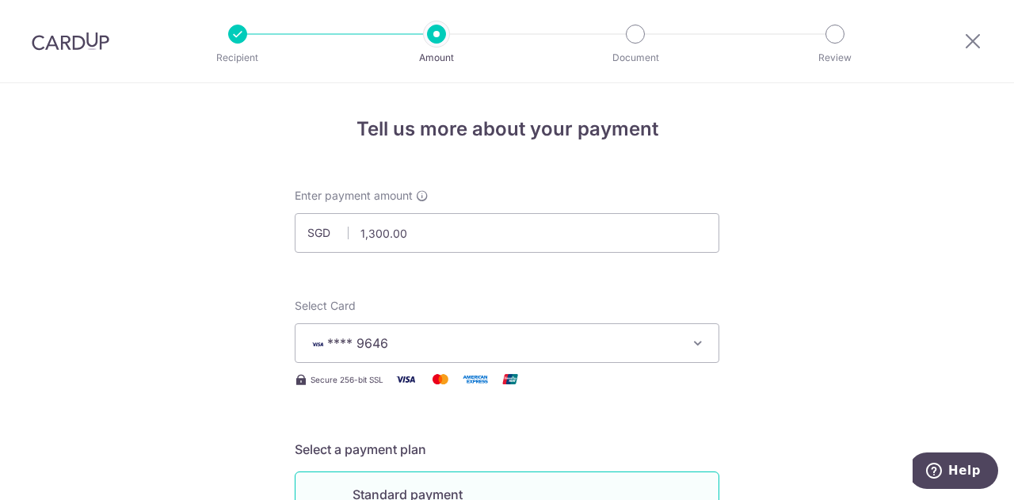
click at [589, 341] on span "**** 9646" at bounding box center [492, 342] width 369 height 19
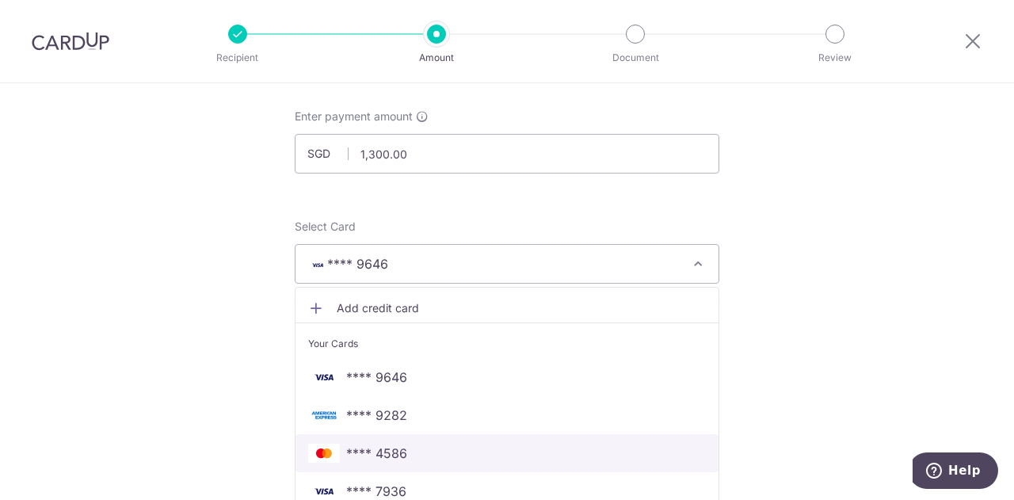
scroll to position [158, 0]
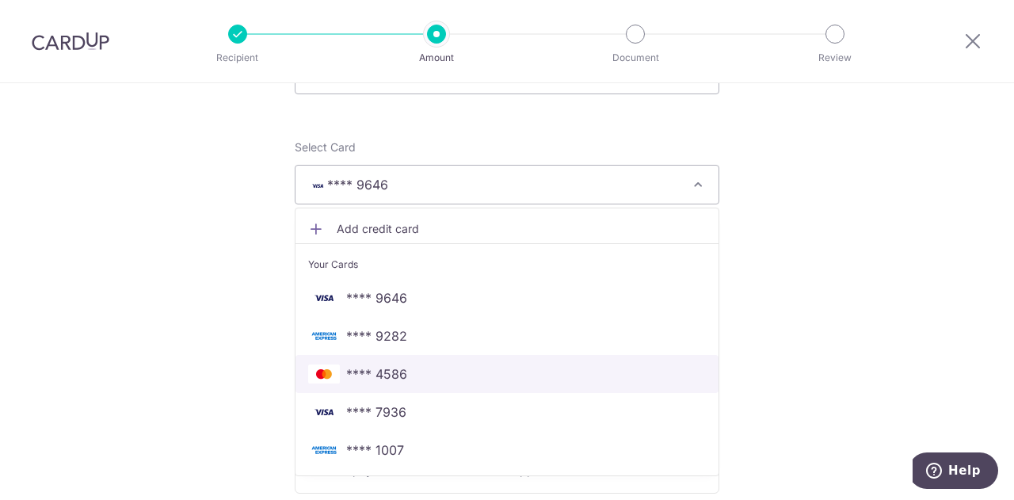
click at [573, 389] on link "**** 4586" at bounding box center [506, 374] width 423 height 38
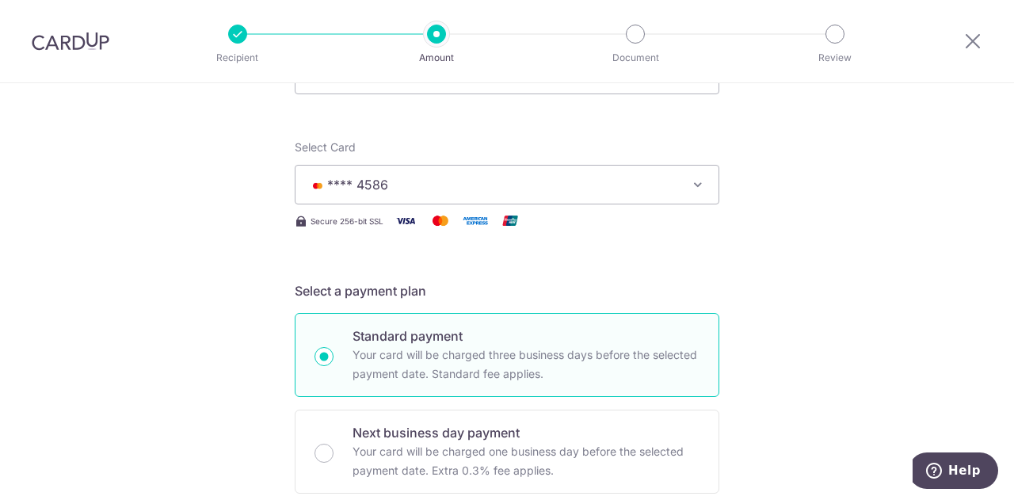
click at [558, 189] on span "**** 4586" at bounding box center [492, 184] width 369 height 19
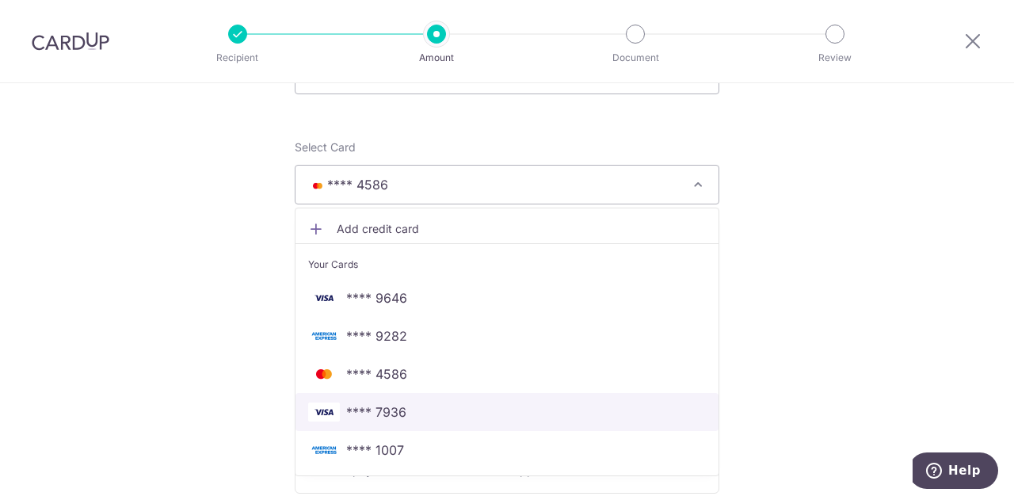
click at [514, 400] on link "**** 7936" at bounding box center [506, 412] width 423 height 38
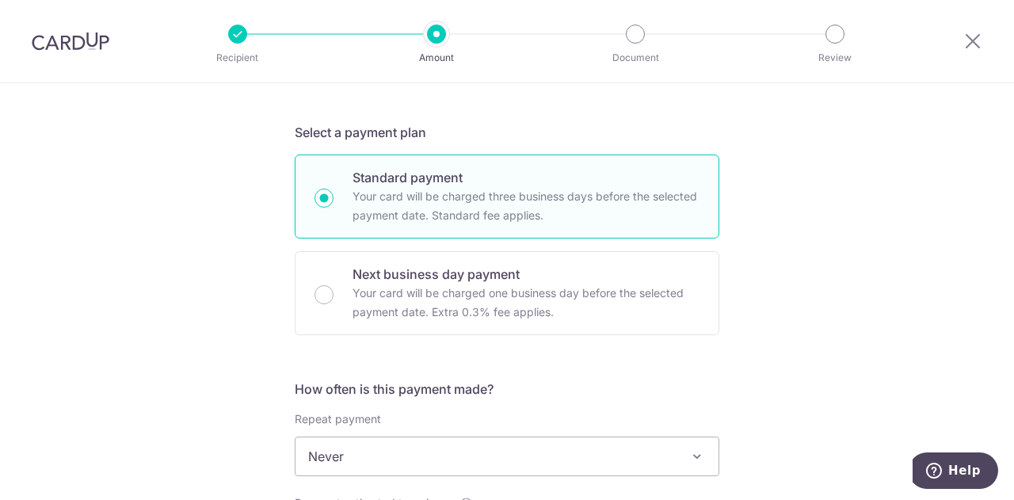
scroll to position [396, 0]
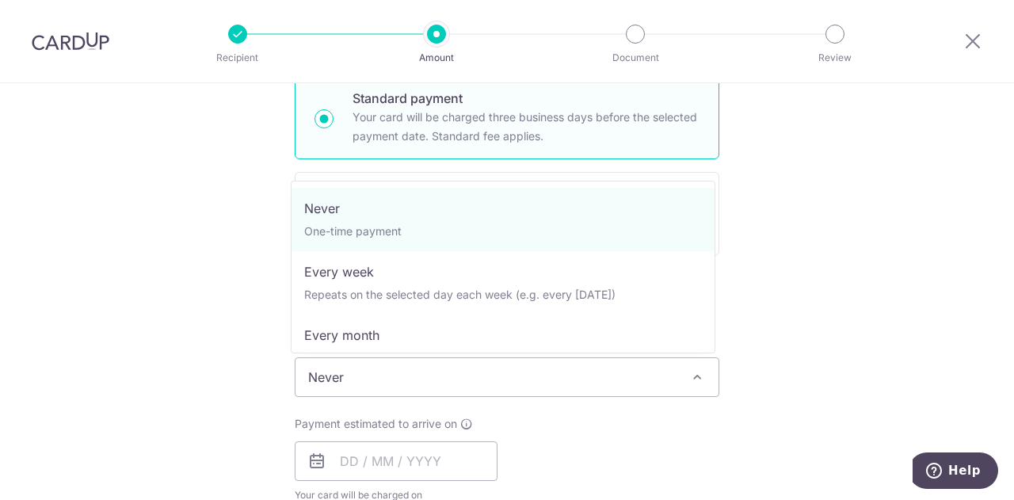
click at [440, 376] on span "Never" at bounding box center [506, 377] width 423 height 38
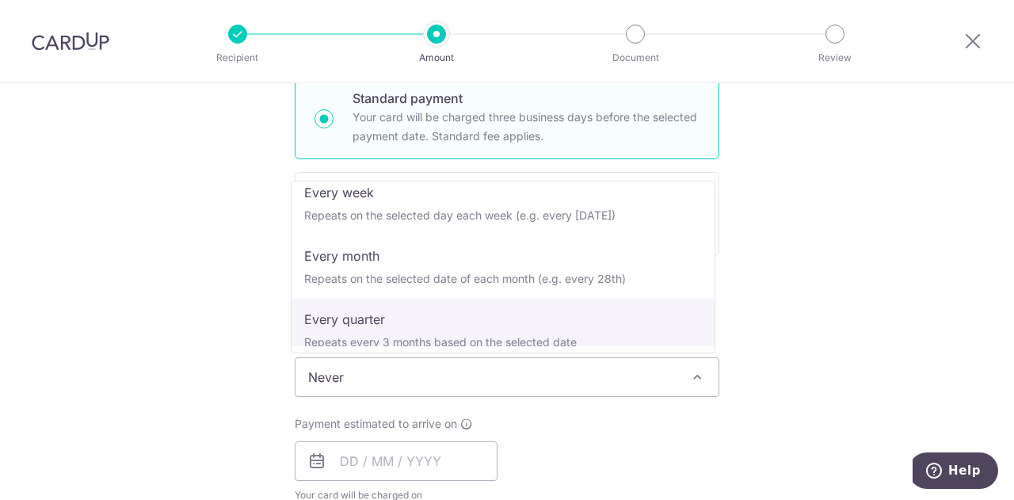
scroll to position [158, 0]
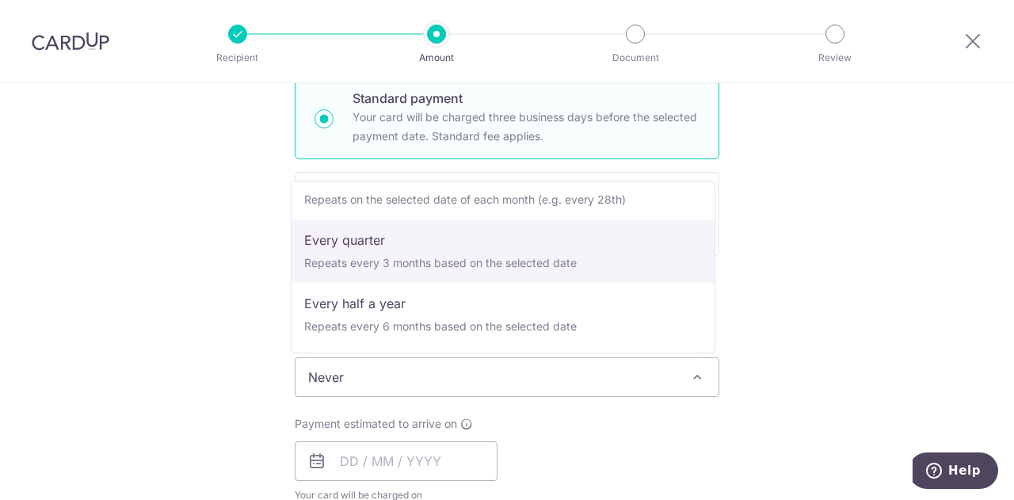
select select "4"
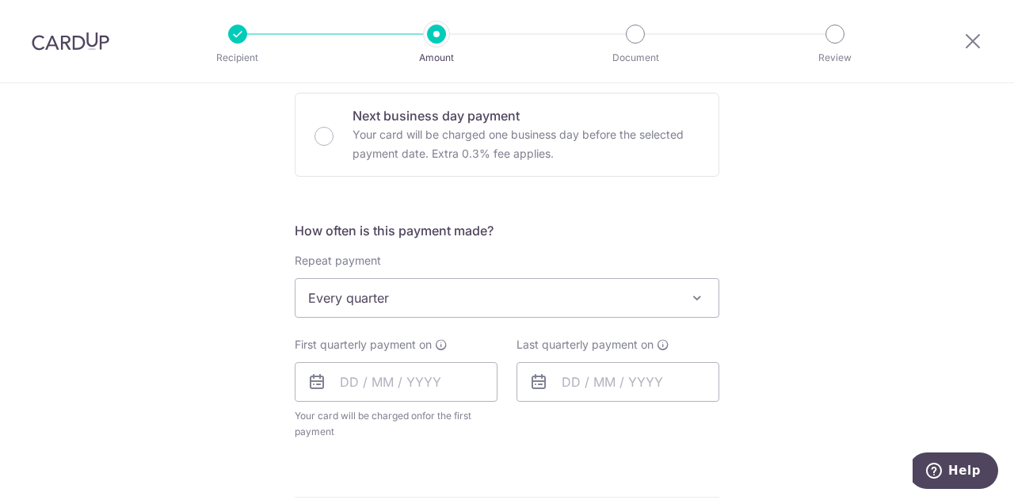
scroll to position [554, 0]
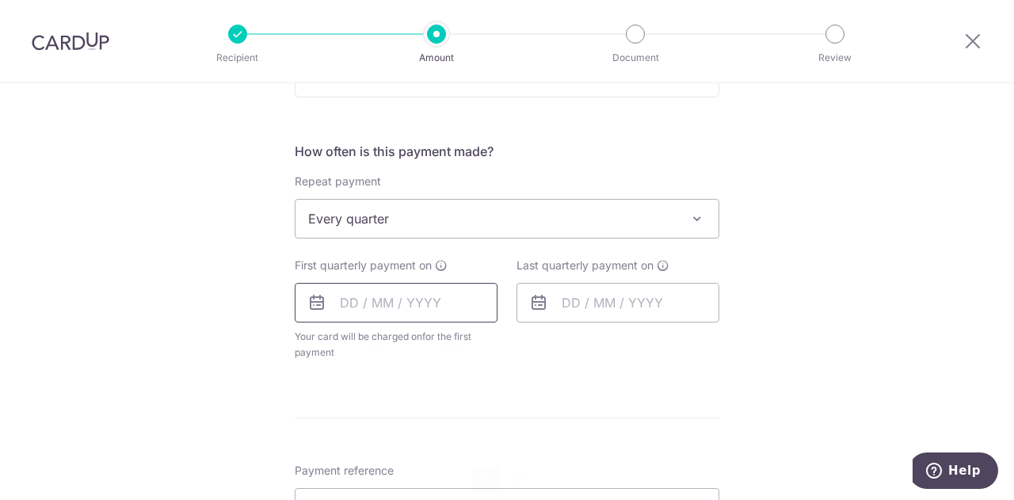
click at [402, 310] on input "text" at bounding box center [396, 303] width 203 height 40
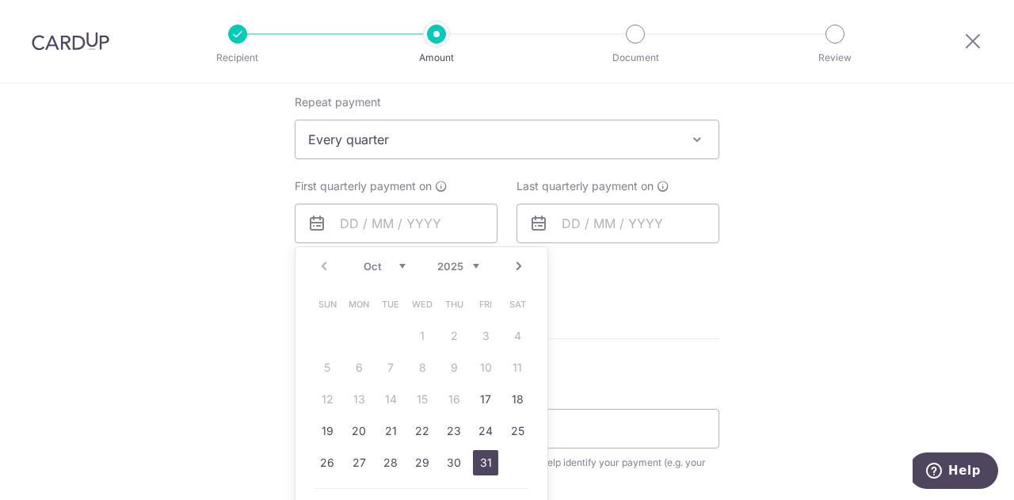
click at [477, 460] on link "31" at bounding box center [485, 462] width 25 height 25
type input "31/10/2025"
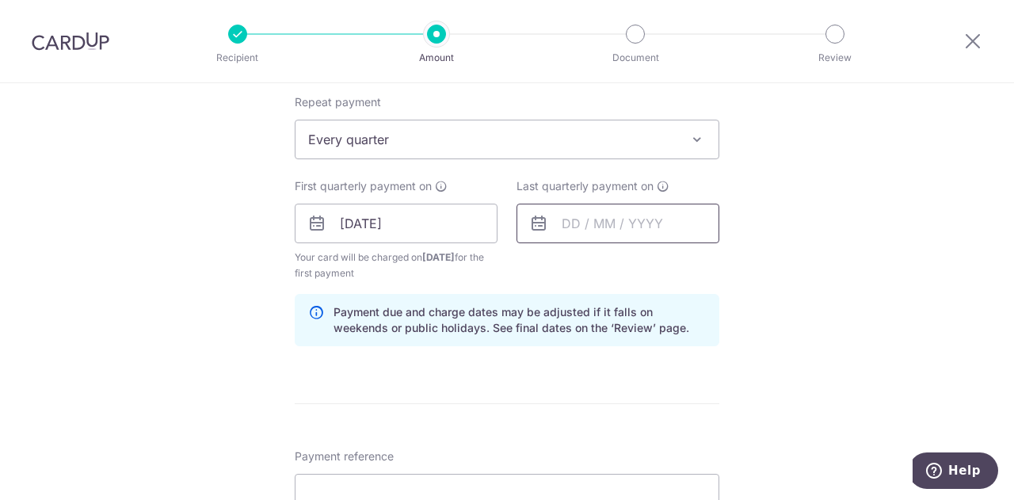
click at [618, 216] on input "text" at bounding box center [617, 224] width 203 height 40
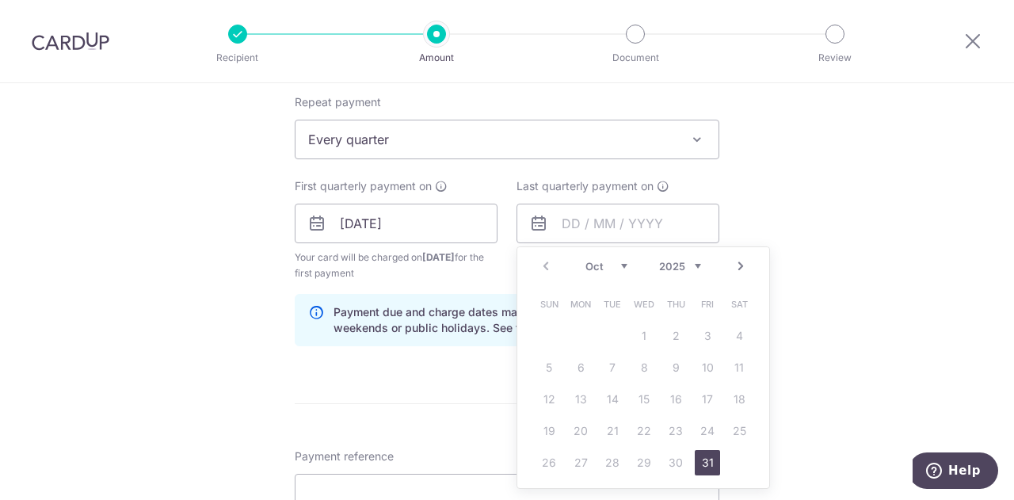
click at [747, 186] on div "Tell us more about your payment Enter payment amount SGD 1,300.00 1300.00 Selec…" at bounding box center [507, 207] width 1014 height 1514
